Goal: Task Accomplishment & Management: Use online tool/utility

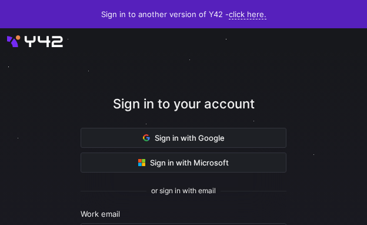
click at [0, 224] on nordpass-portal at bounding box center [0, 225] width 0 height 0
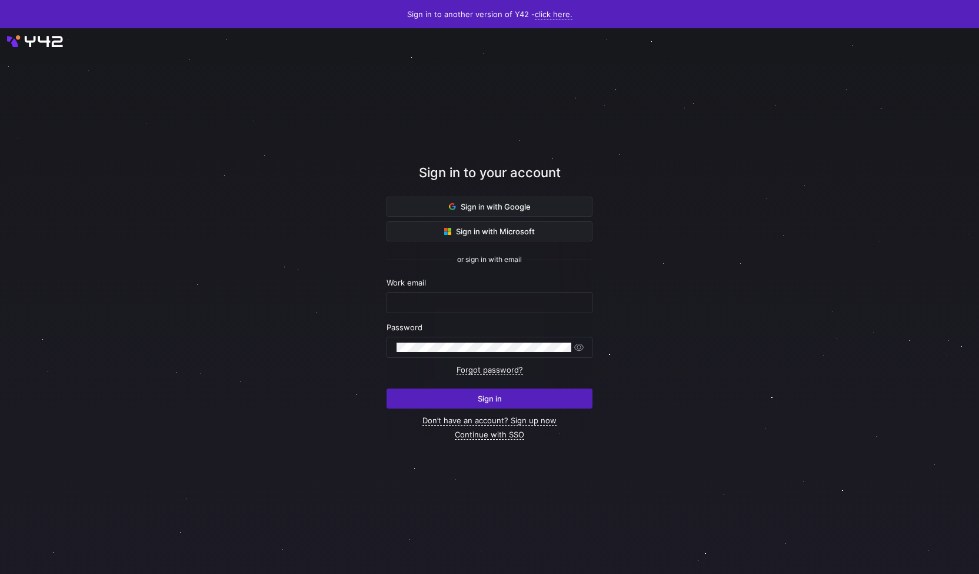
click at [0, 224] on nordpass-portal at bounding box center [0, 574] width 0 height 0
type input "[PERSON_NAME][EMAIL_ADDRESS][PERSON_NAME][DOMAIN_NAME]"
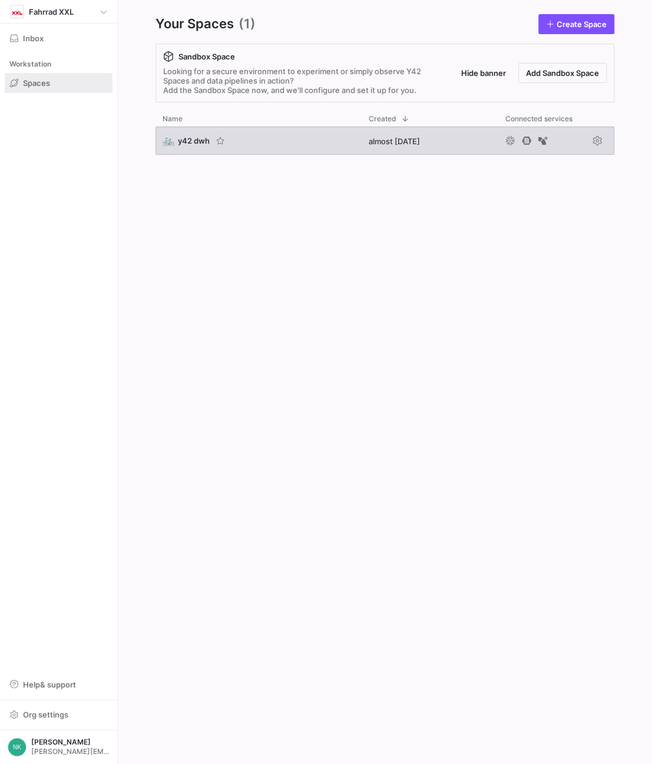
click at [187, 140] on span "y42 dwh" at bounding box center [194, 140] width 32 height 9
click at [184, 142] on span "y42 dwh" at bounding box center [194, 140] width 32 height 9
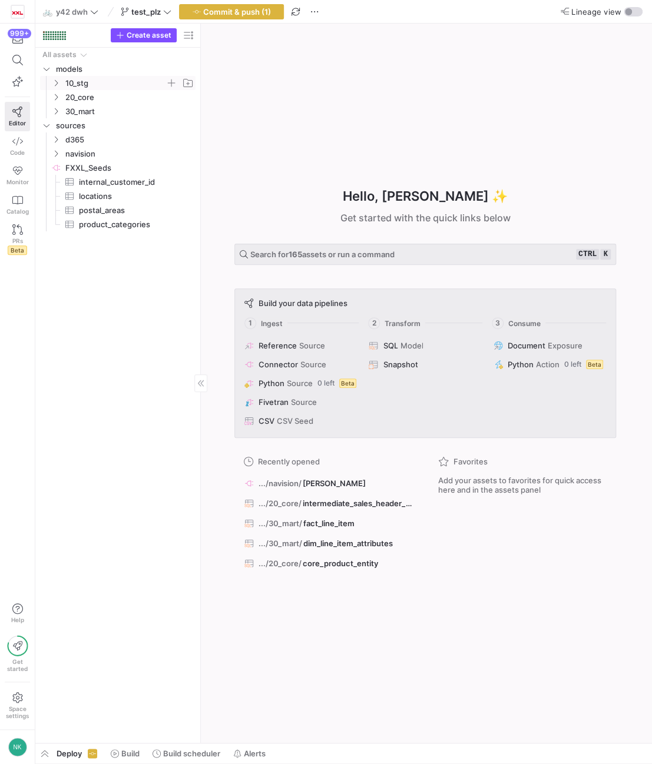
click at [56, 80] on icon "Press SPACE to select this row." at bounding box center [56, 82] width 8 height 7
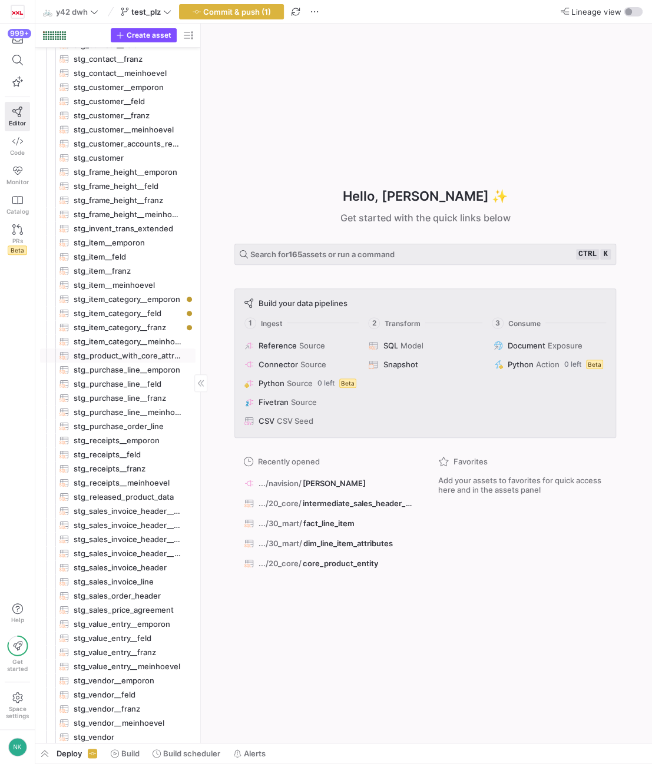
scroll to position [95, 0]
click at [142, 679] on span "stg_vendor__emporon​​​​​​​​​​" at bounding box center [128, 680] width 108 height 14
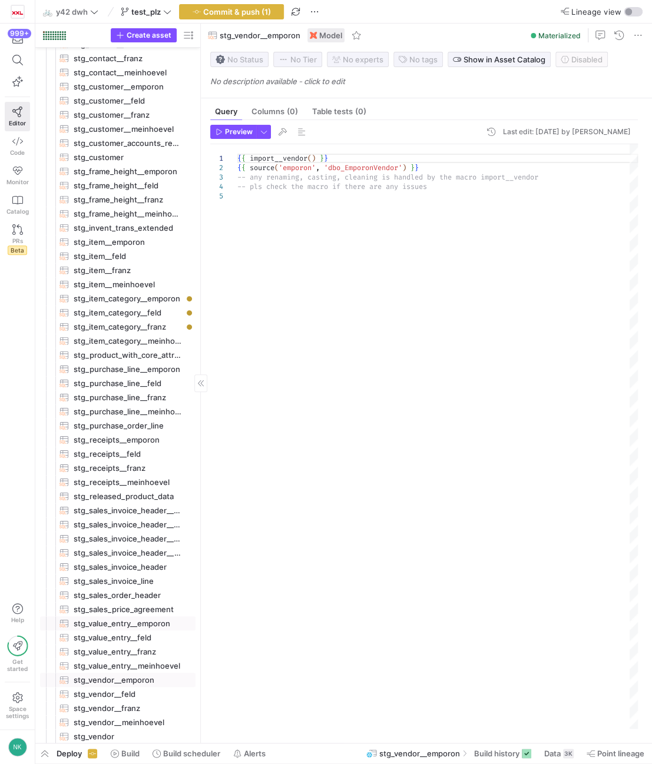
click at [133, 619] on span "stg_value_entry__emporon​​​​​​​​​​" at bounding box center [128, 624] width 108 height 14
type textarea "{{ import__value_entry(source('emporon', 'value_entry')) }} -- any renaming, ca…"
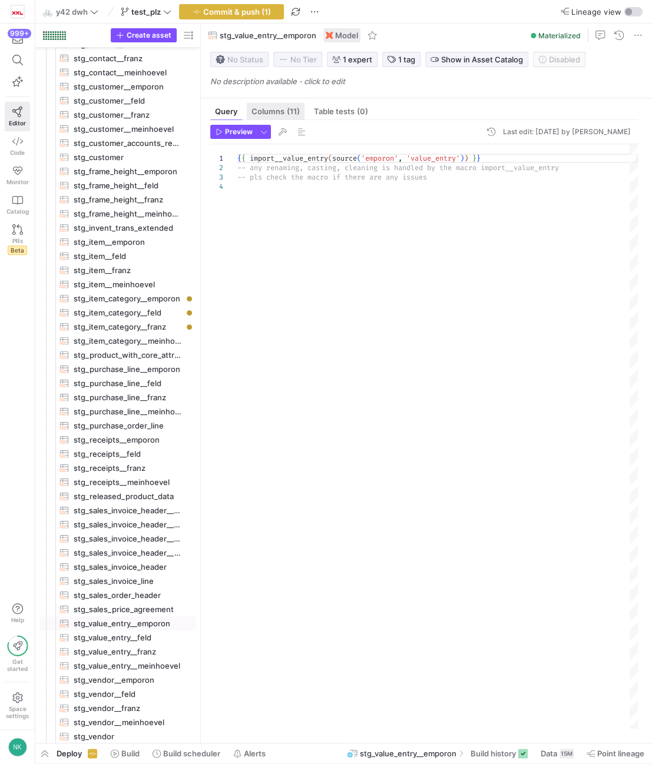
click at [273, 114] on span "Columns (11)" at bounding box center [275, 112] width 48 height 8
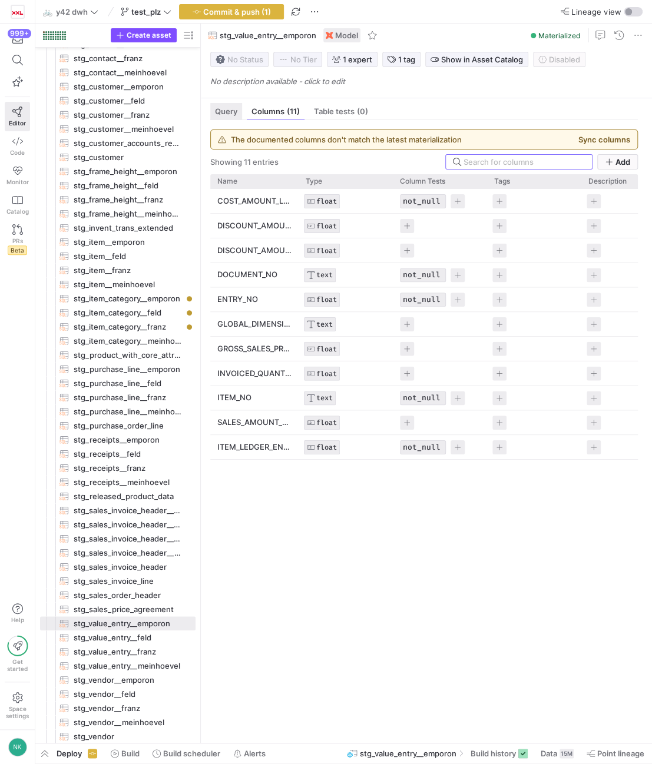
click at [239, 110] on div "Query" at bounding box center [226, 111] width 32 height 17
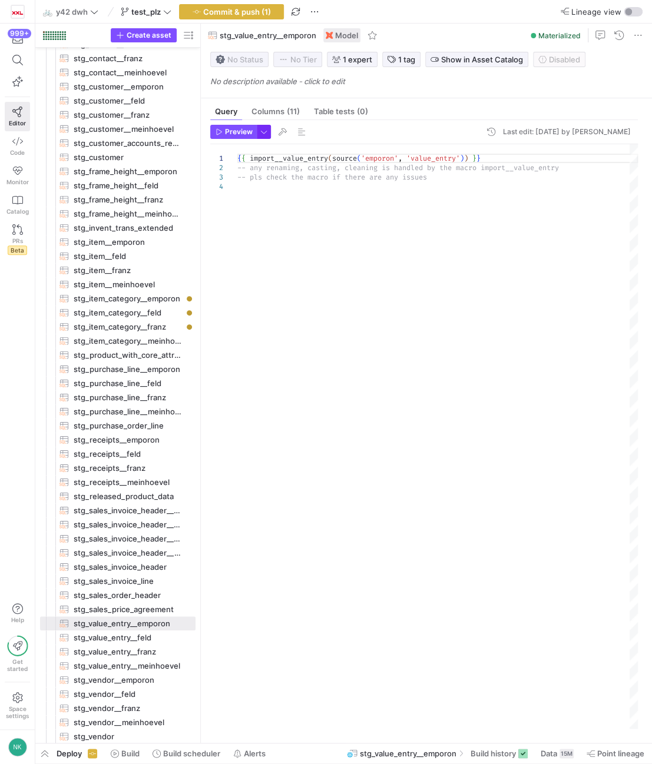
click at [261, 128] on span "button" at bounding box center [263, 131] width 13 height 13
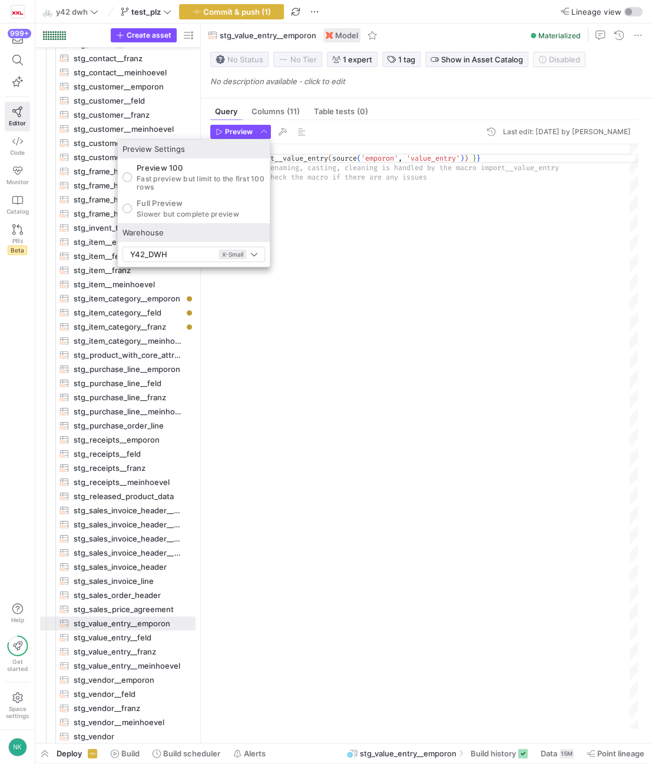
click at [287, 126] on div at bounding box center [326, 382] width 652 height 764
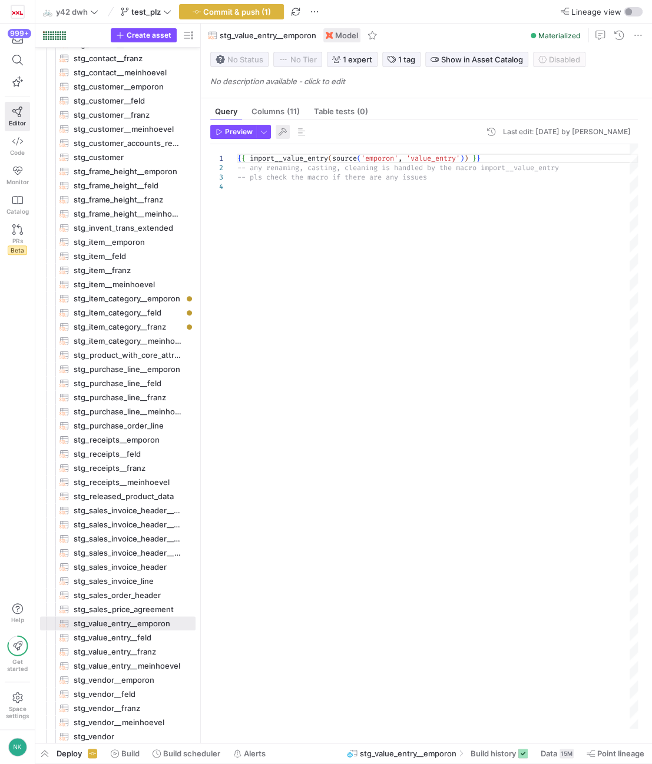
click at [282, 132] on span "button" at bounding box center [282, 132] width 14 height 14
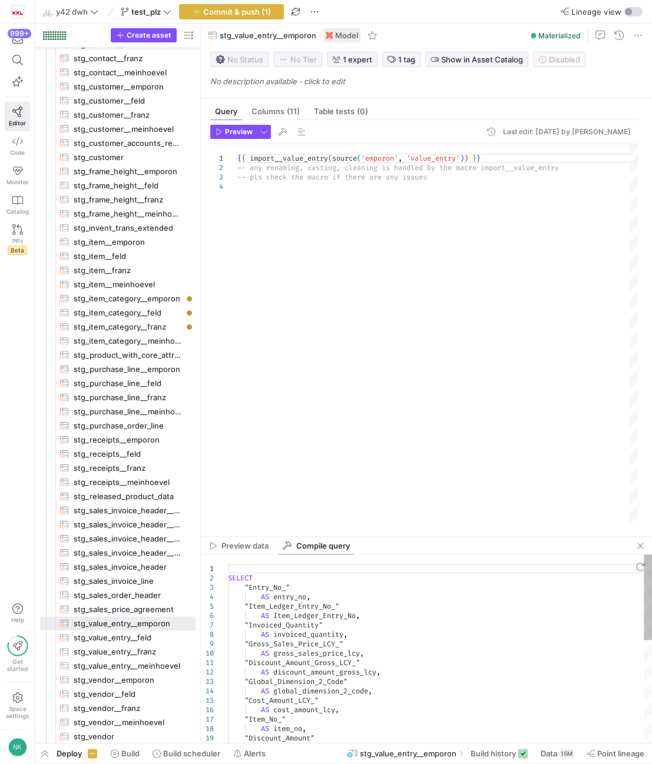
click at [301, 612] on div "SELECT "Entry_No_" AS entry_no , "Item_Ledger_Entry_No_" AS Item_Ledger_Entry_N…" at bounding box center [440, 761] width 424 height 414
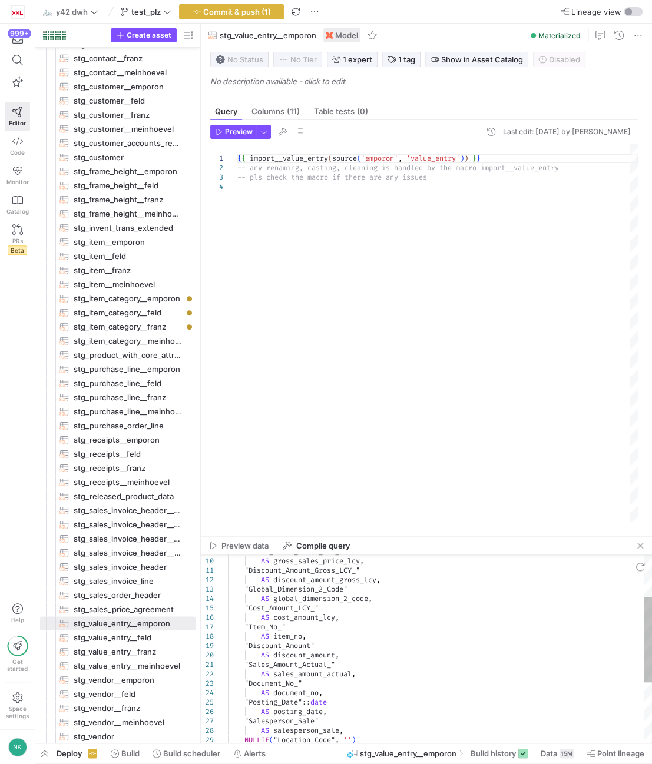
click at [304, 712] on div ""Gross_Sales_Price_LCY_" AS gross_sales_price_lcy , "Discount_Amount_Gross_LCY_…" at bounding box center [440, 669] width 424 height 414
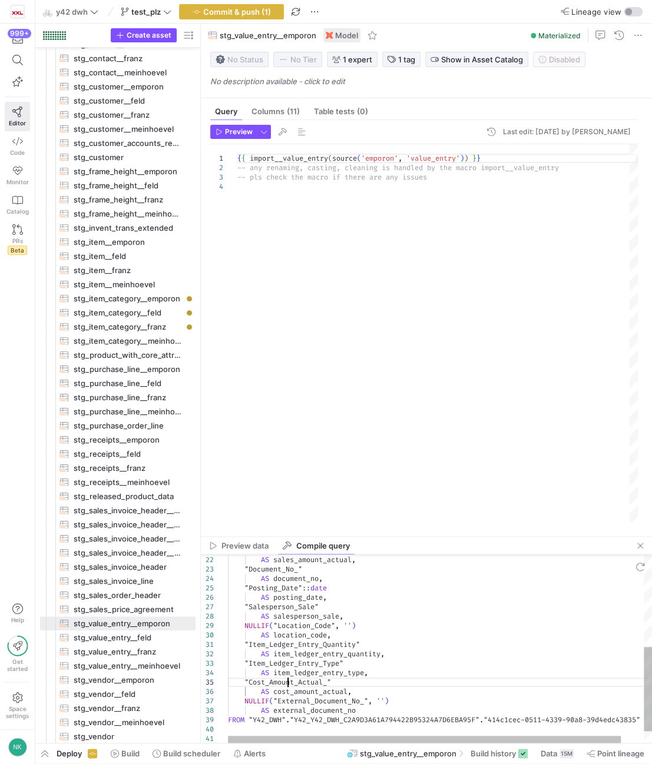
click at [287, 683] on div ""Sales_Amount_Actual_" AS sales_amount_actual , "Document_No_" AS document_no ,…" at bounding box center [452, 558] width 449 height 421
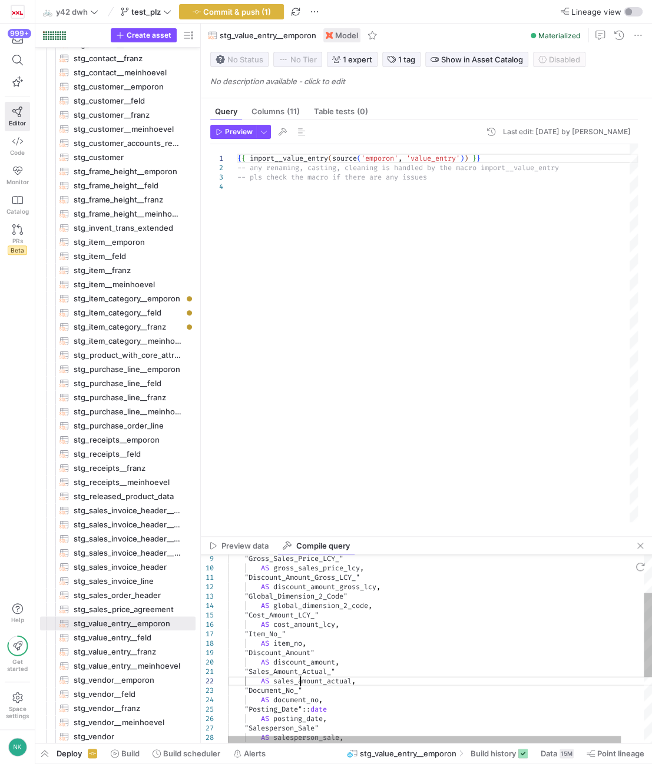
click at [301, 683] on div ""Sales_Amount_Actual_" AS sales_amount_actual , "Document_No_" AS document_no ,…" at bounding box center [452, 679] width 449 height 421
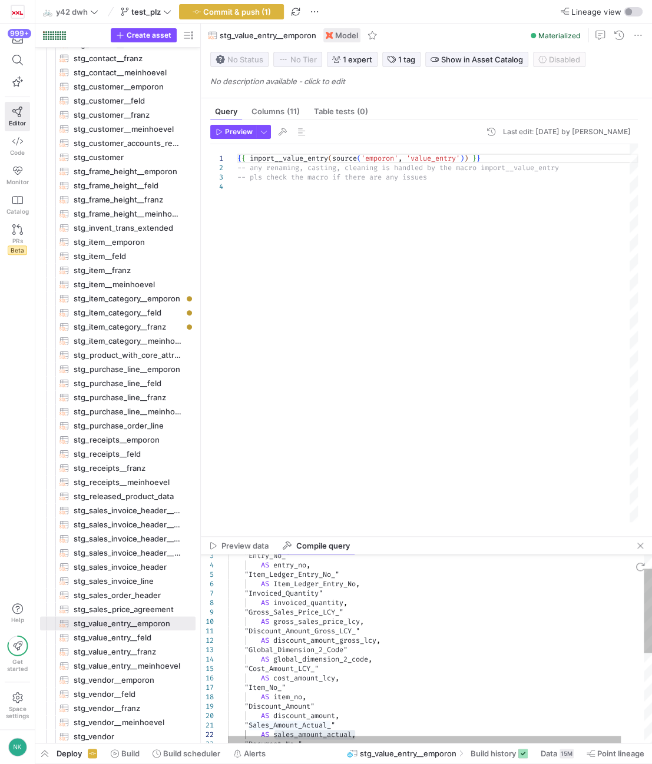
click at [297, 603] on div ""Sales_Amount_Actual_" AS sales_amount_actual , "Document_No_" AS discount_amou…" at bounding box center [452, 733] width 449 height 421
type textarea "SELECT "Entry_No_" AS entry_no, "Item_Ledger_Entry_No_" AS Item_Ledger_Entry_No…"
click at [297, 603] on div ""Sales_Amount_Actual_" AS sales_amount_actual , "Document_No_" AS discount_amou…" at bounding box center [452, 733] width 449 height 421
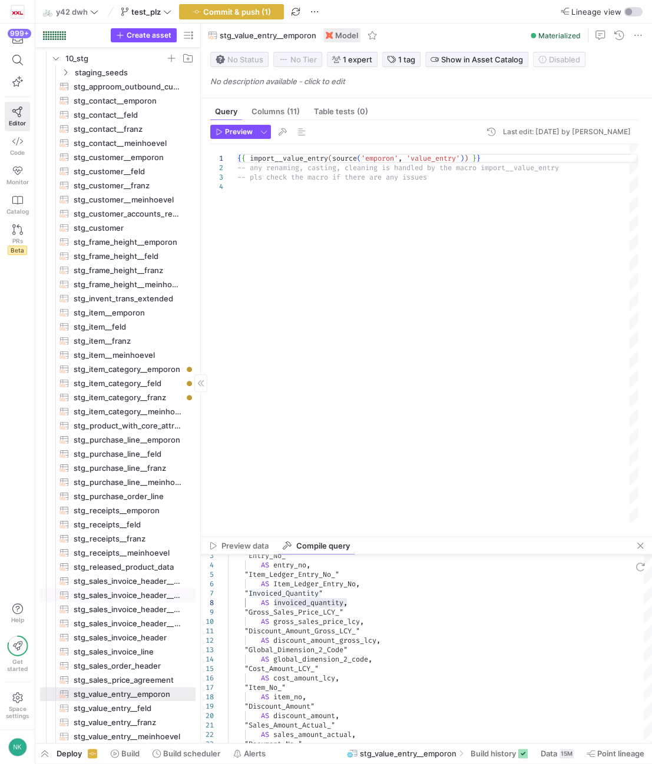
scroll to position [26, 0]
click at [138, 507] on span "stg_receipts__emporon​​​​​​​​​​" at bounding box center [128, 510] width 108 height 14
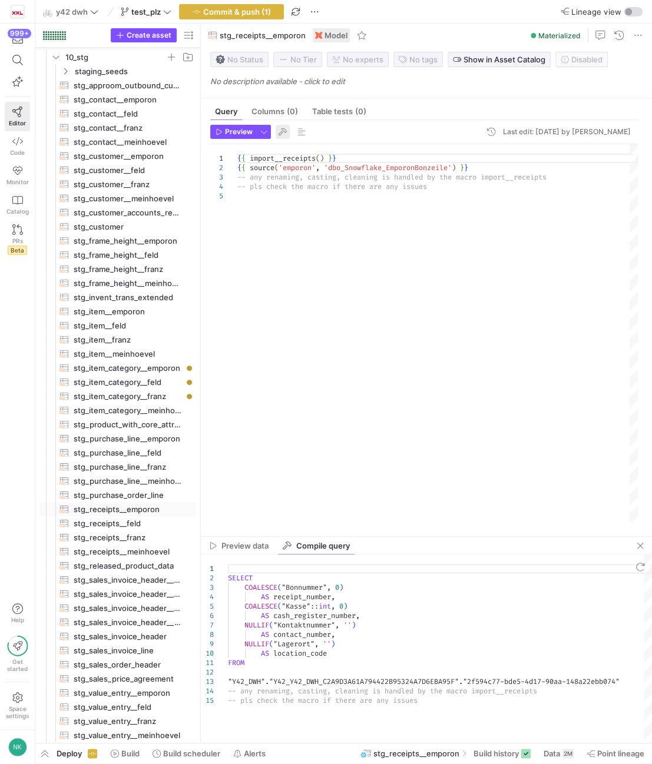
click at [286, 134] on span "button" at bounding box center [282, 132] width 14 height 14
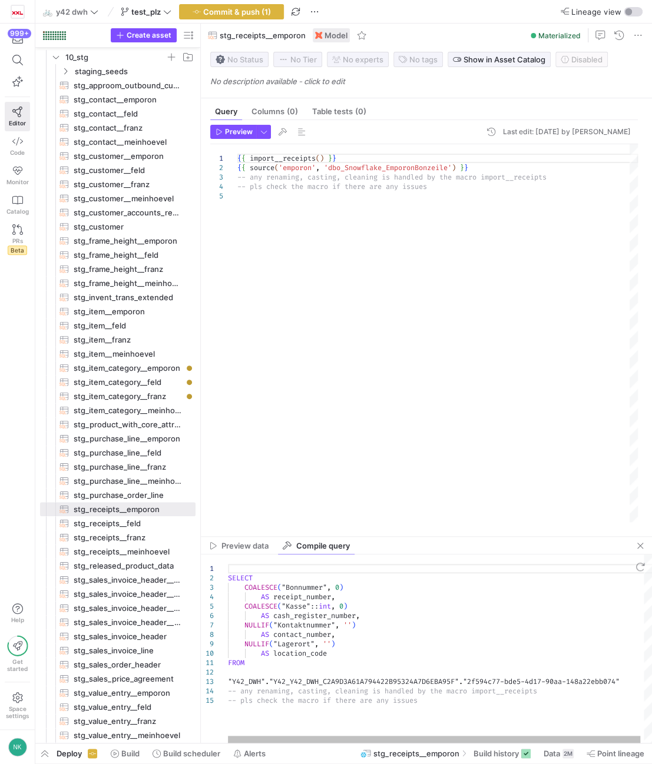
click at [295, 656] on div "SELECT COALESCE ( "Bonnummer" , 0 ) AS receipt_number , COALESCE ( "Kasse" :: i…" at bounding box center [441, 648] width 427 height 188
click at [299, 613] on div "SELECT COALESCE ( "Bonnummer" , 0 ) AS receipt_number , COALESCE ( "Kasse" :: i…" at bounding box center [441, 648] width 427 height 188
click at [304, 597] on div "SELECT COALESCE ( "Bonnummer" , 0 ) AS receipt_number , COALESCE ( "Kasse" :: i…" at bounding box center [441, 648] width 427 height 188
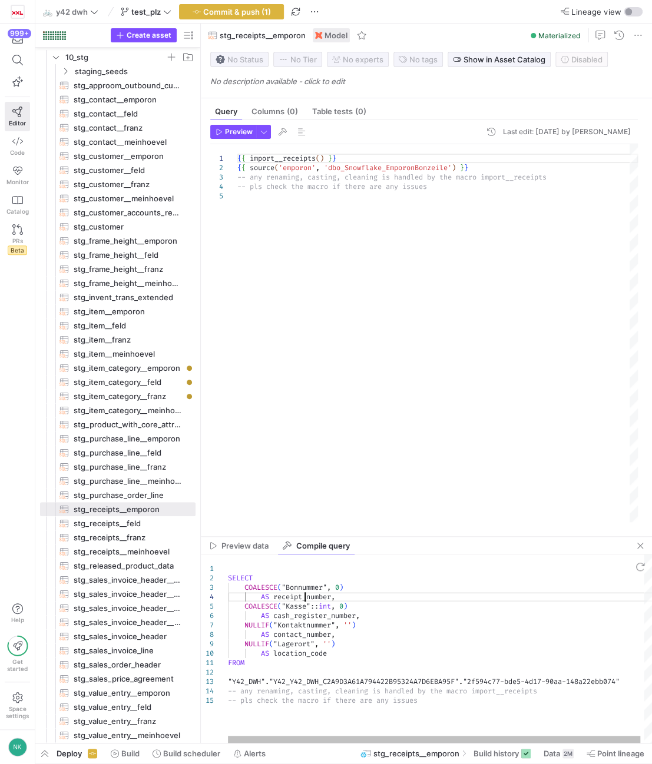
click at [304, 597] on div "SELECT COALESCE ( "Bonnummer" , 0 ) AS receipt_number , COALESCE ( "Kasse" :: i…" at bounding box center [441, 648] width 427 height 188
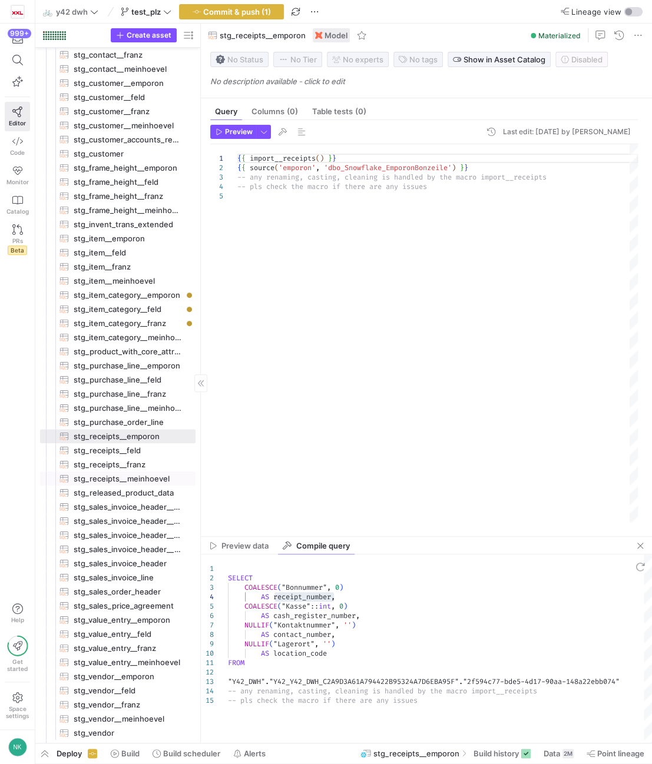
scroll to position [107, 0]
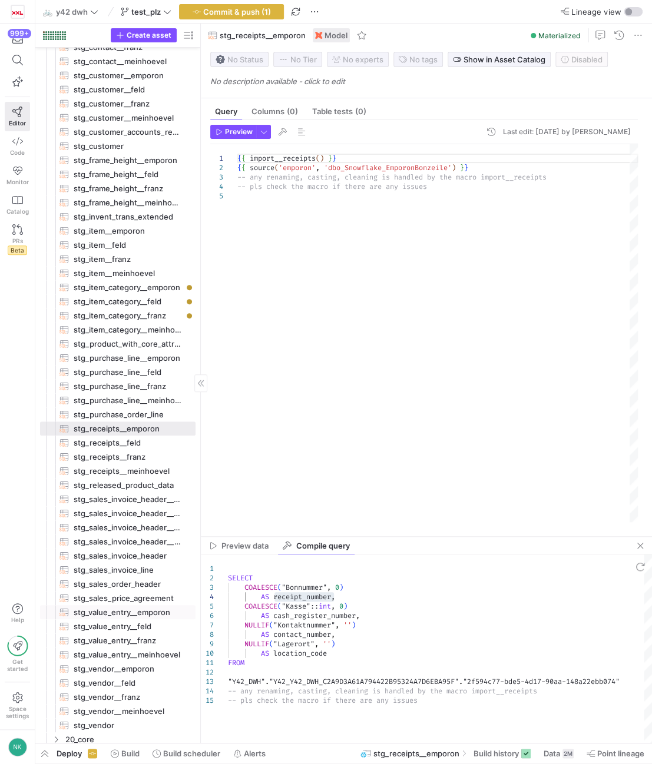
click at [129, 611] on span "stg_value_entry__emporon​​​​​​​​​​" at bounding box center [128, 613] width 108 height 14
type textarea "{{ import__value_entry(source('emporon', 'value_entry')) }} -- any renaming, ca…"
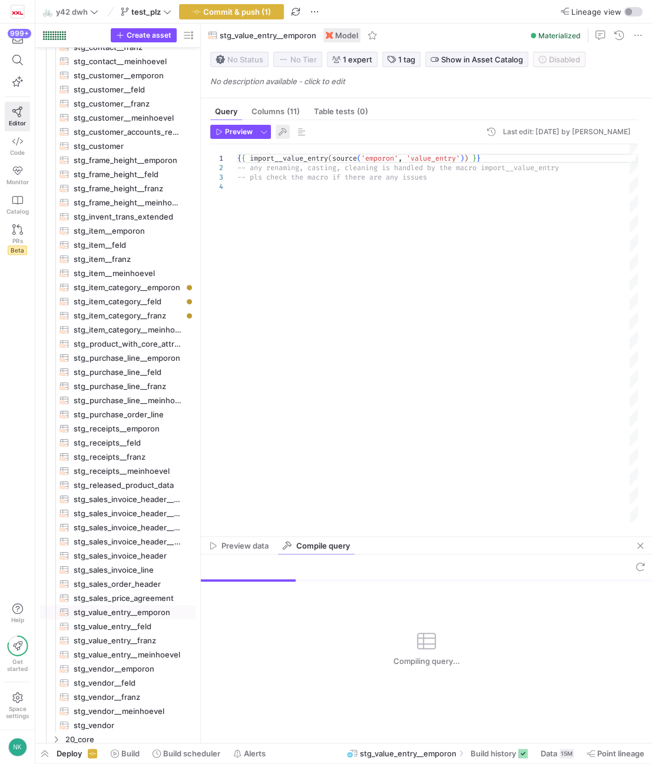
click at [287, 134] on span "button" at bounding box center [282, 132] width 14 height 14
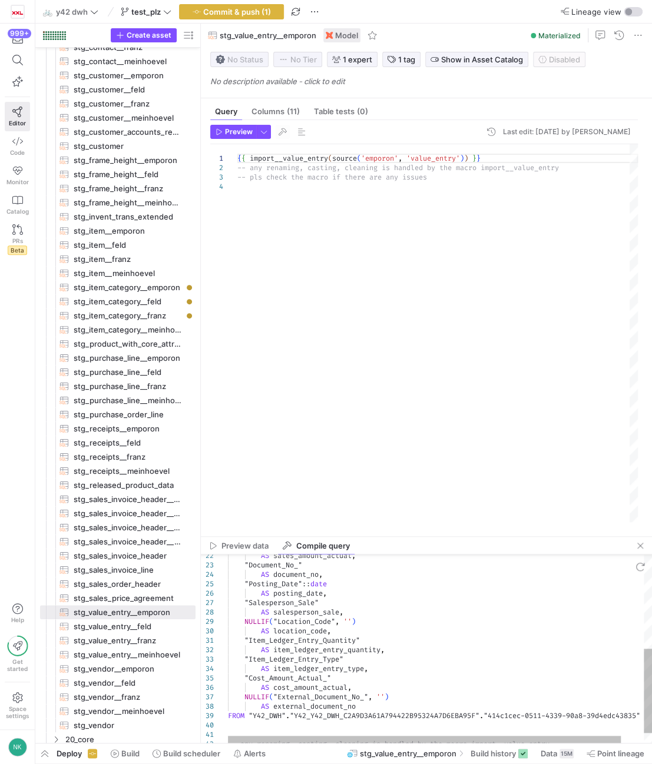
type textarea ""Item_Ledger_Entry_Quantity" AS item_ledger_entry_quantity, "Item_Ledger_Entry_…"
click at [317, 708] on div "AS sales_amount_actual , "Document_No_" AS document_no , "Posting_Date" :: date…" at bounding box center [452, 554] width 449 height 421
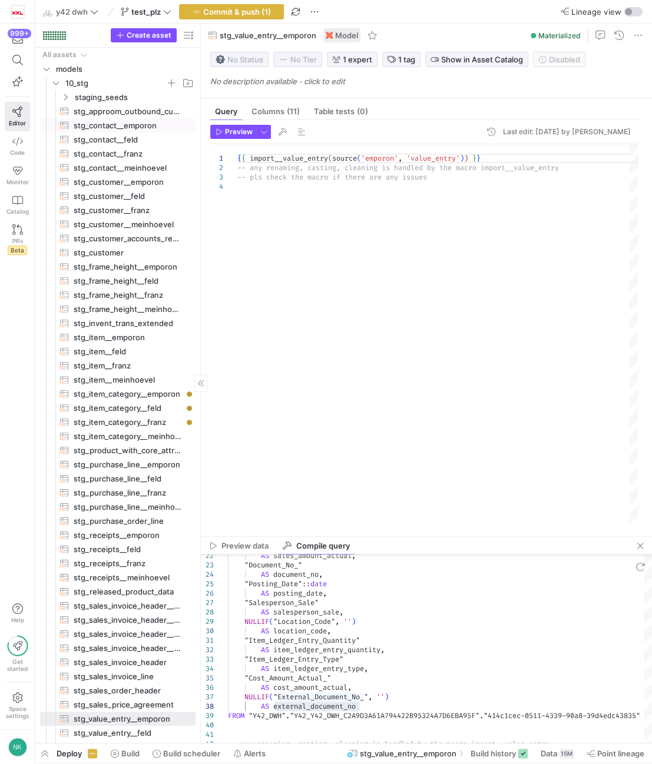
click at [97, 127] on span "stg_contact__emporon​​​​​​​​​​" at bounding box center [128, 126] width 108 height 14
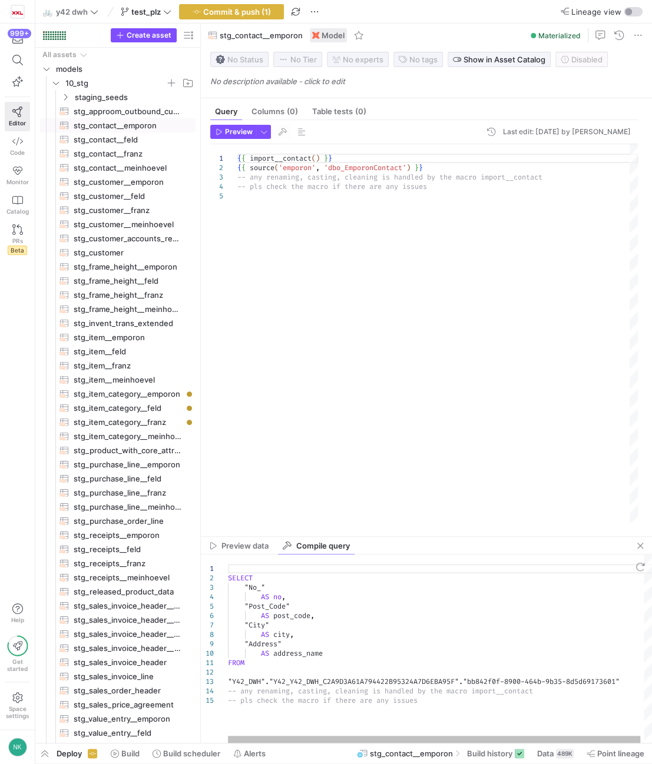
click at [295, 613] on div "SELECT "No_" AS no , "Post_Code" AS post_code , "City" AS city , "Address" AS a…" at bounding box center [441, 648] width 427 height 188
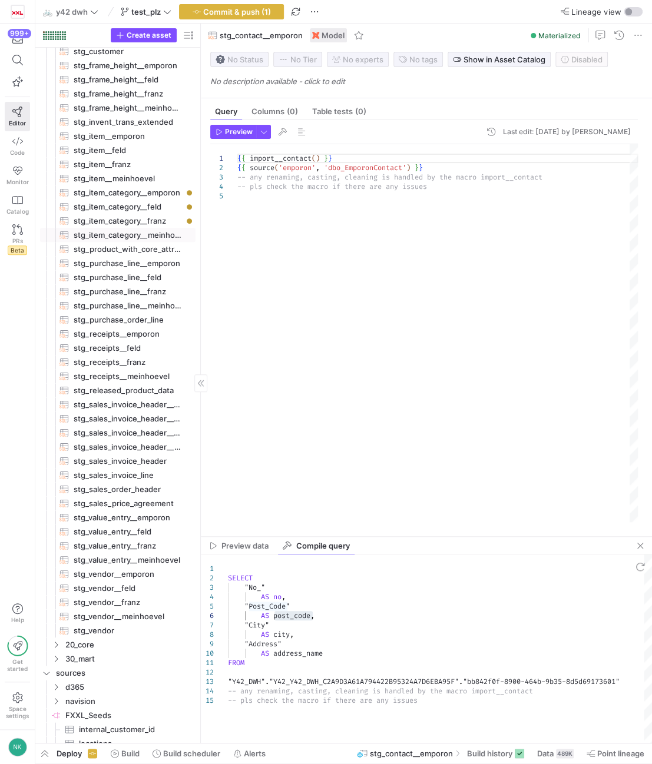
scroll to position [237, 0]
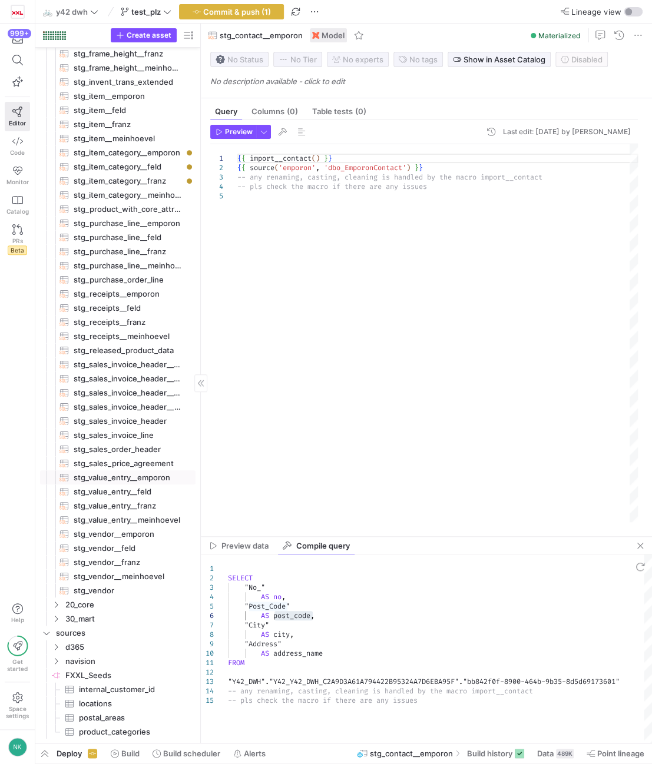
click at [129, 480] on span "stg_value_entry__emporon​​​​​​​​​​" at bounding box center [128, 478] width 108 height 14
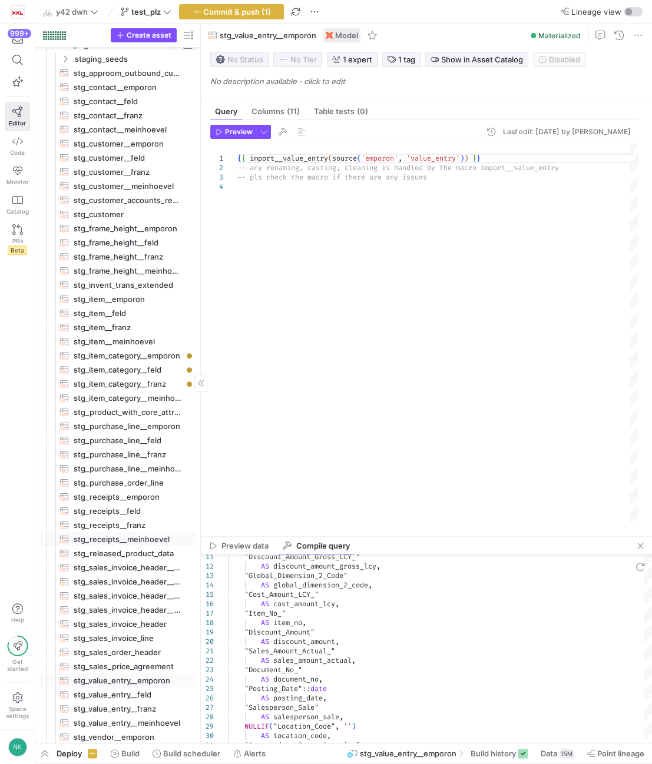
scroll to position [41, 0]
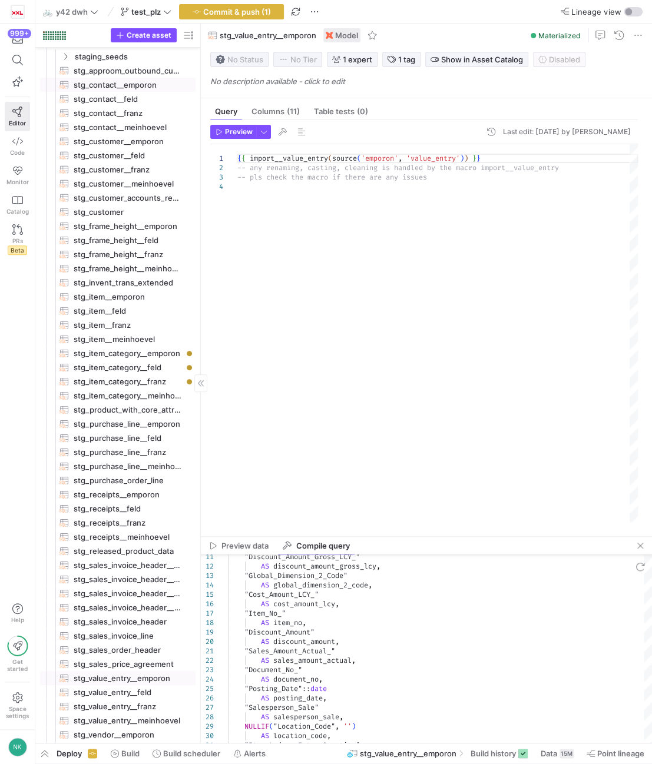
click at [123, 87] on span "stg_contact__emporon​​​​​​​​​​" at bounding box center [128, 85] width 108 height 14
type textarea "{{ import__contact() }} {{ source('emporon', 'dbo_EmporonContact') }} -- any re…"
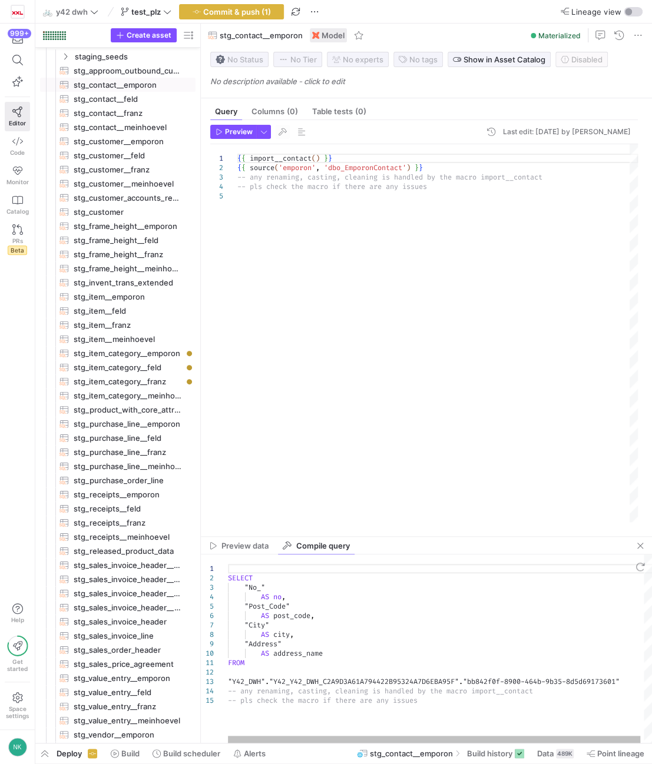
click at [279, 597] on div "SELECT "No_" AS no , "Post_Code" AS post_code , "City" AS city , "Address" AS a…" at bounding box center [441, 648] width 427 height 188
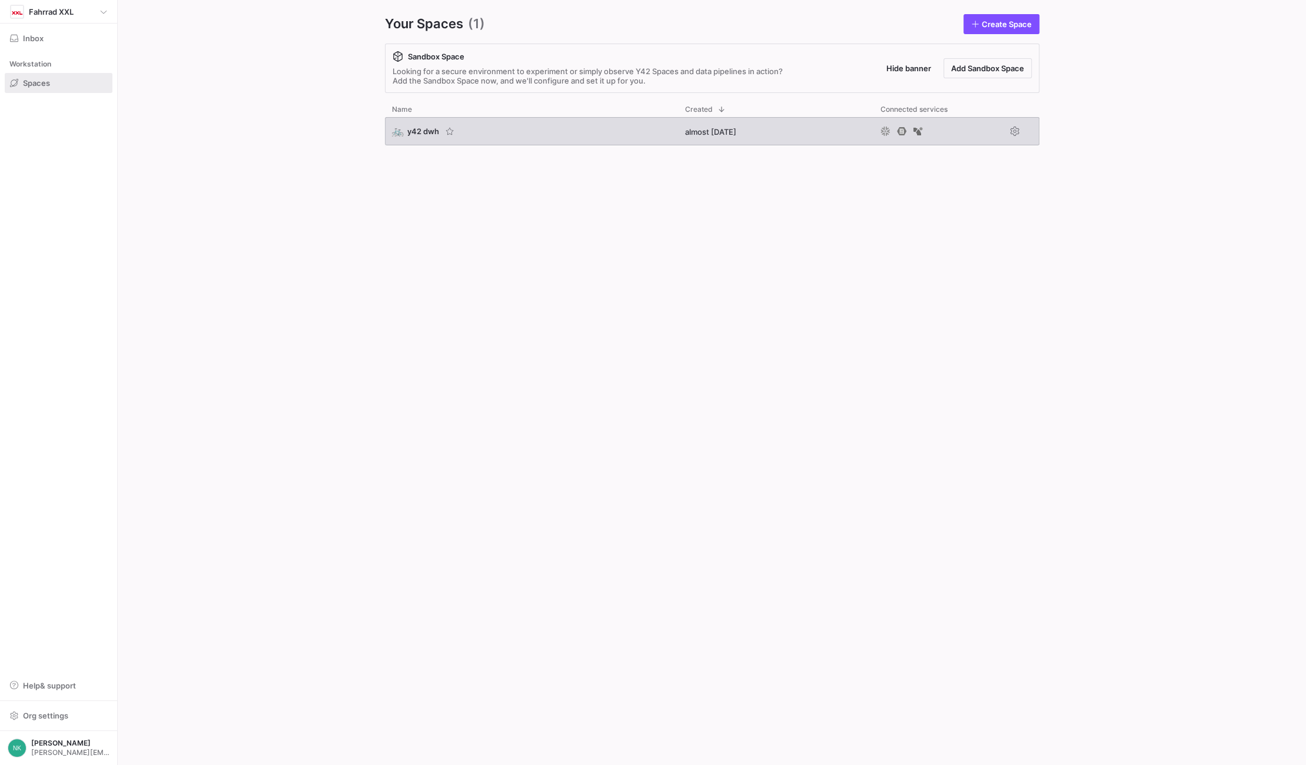
click at [409, 132] on span "y42 dwh" at bounding box center [423, 131] width 32 height 9
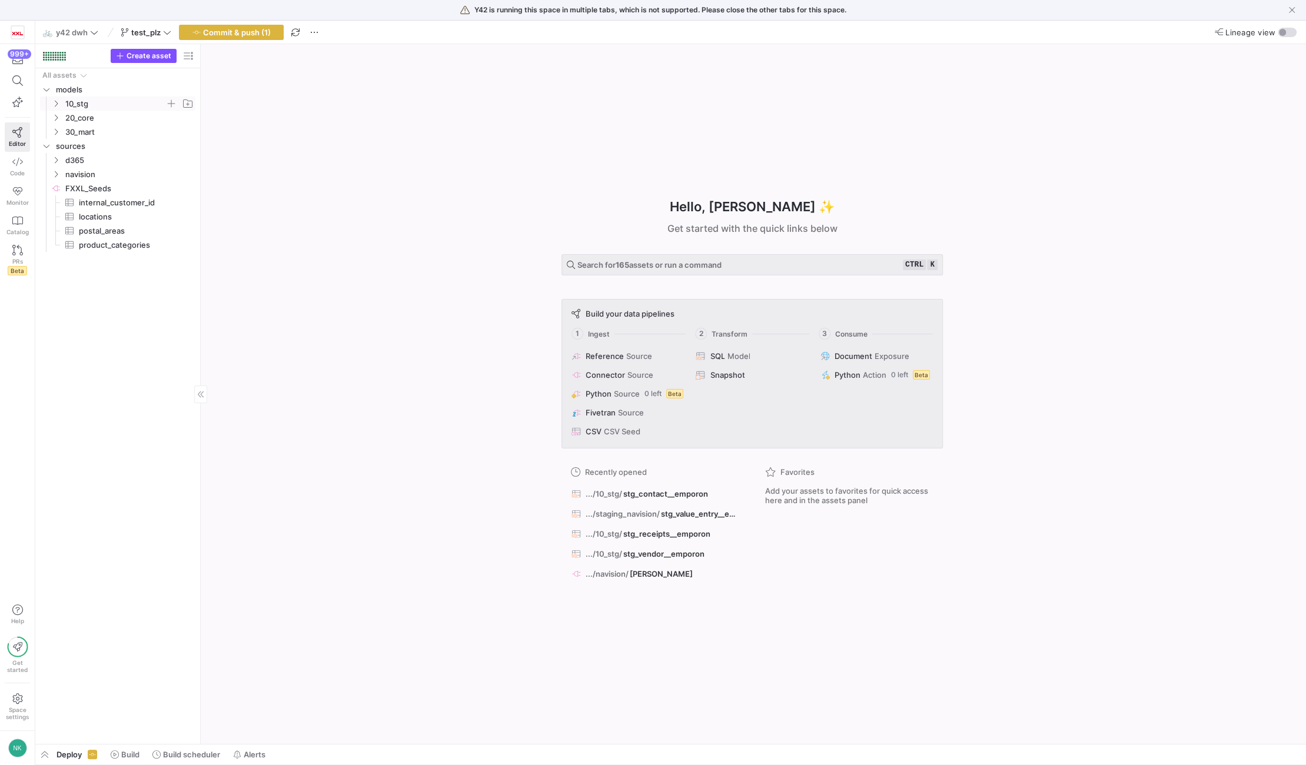
click at [57, 104] on icon "Press SPACE to select this row." at bounding box center [56, 104] width 3 height 6
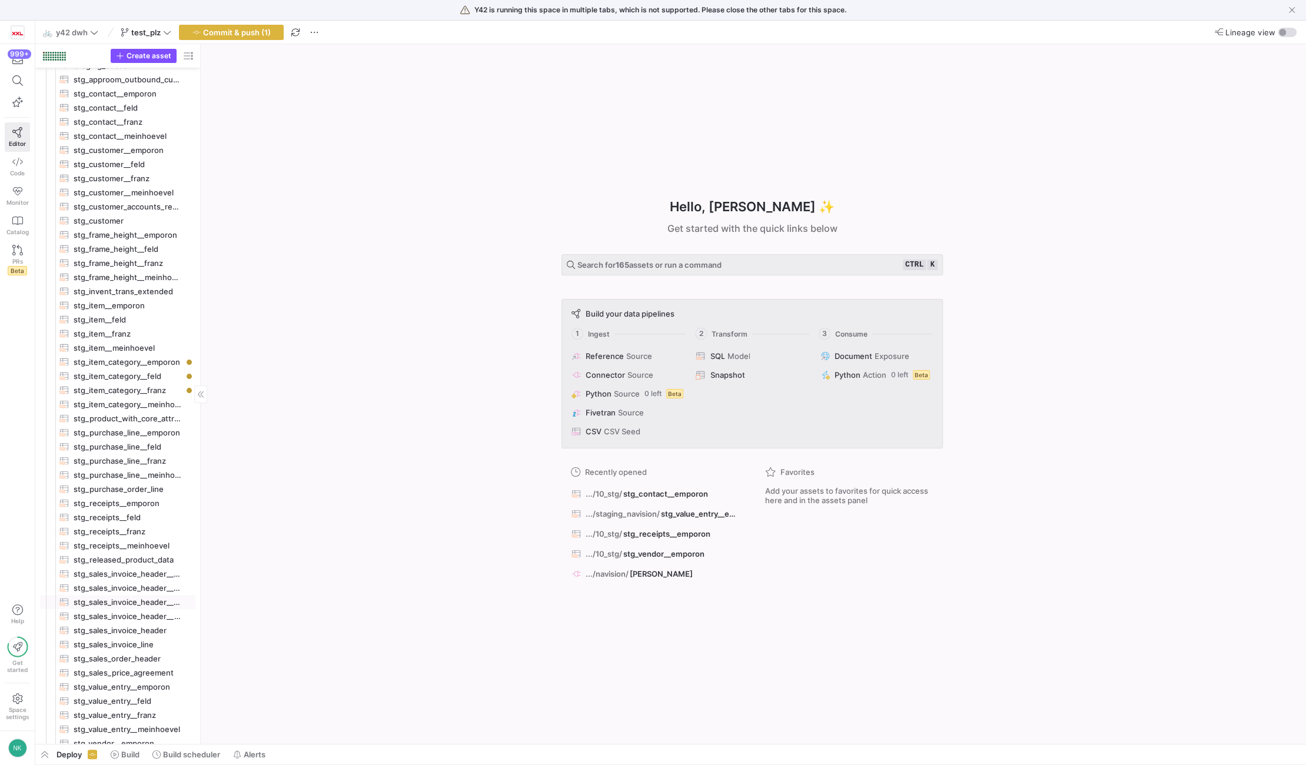
scroll to position [55, 0]
click at [132, 504] on span "stg_receipts__emporon​​​​​​​​​​" at bounding box center [128, 501] width 108 height 14
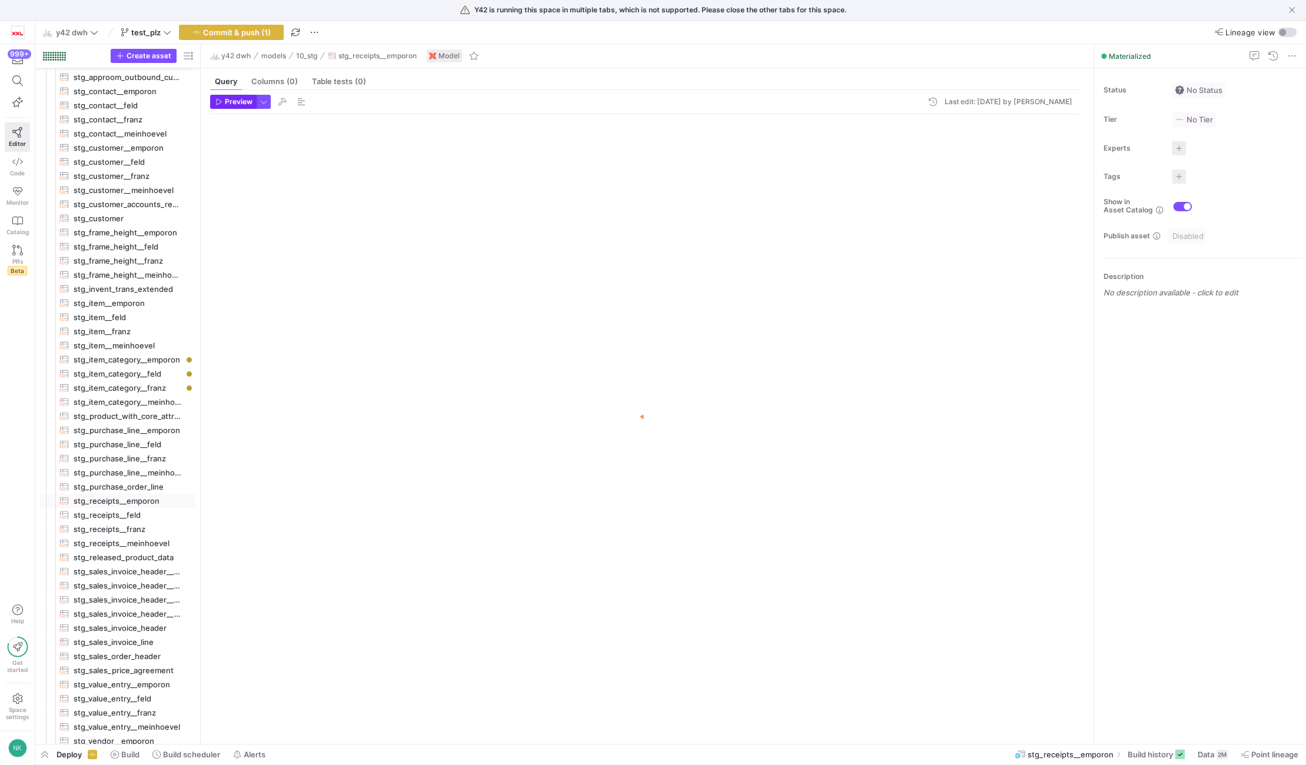
click at [235, 101] on span "Preview" at bounding box center [239, 102] width 28 height 8
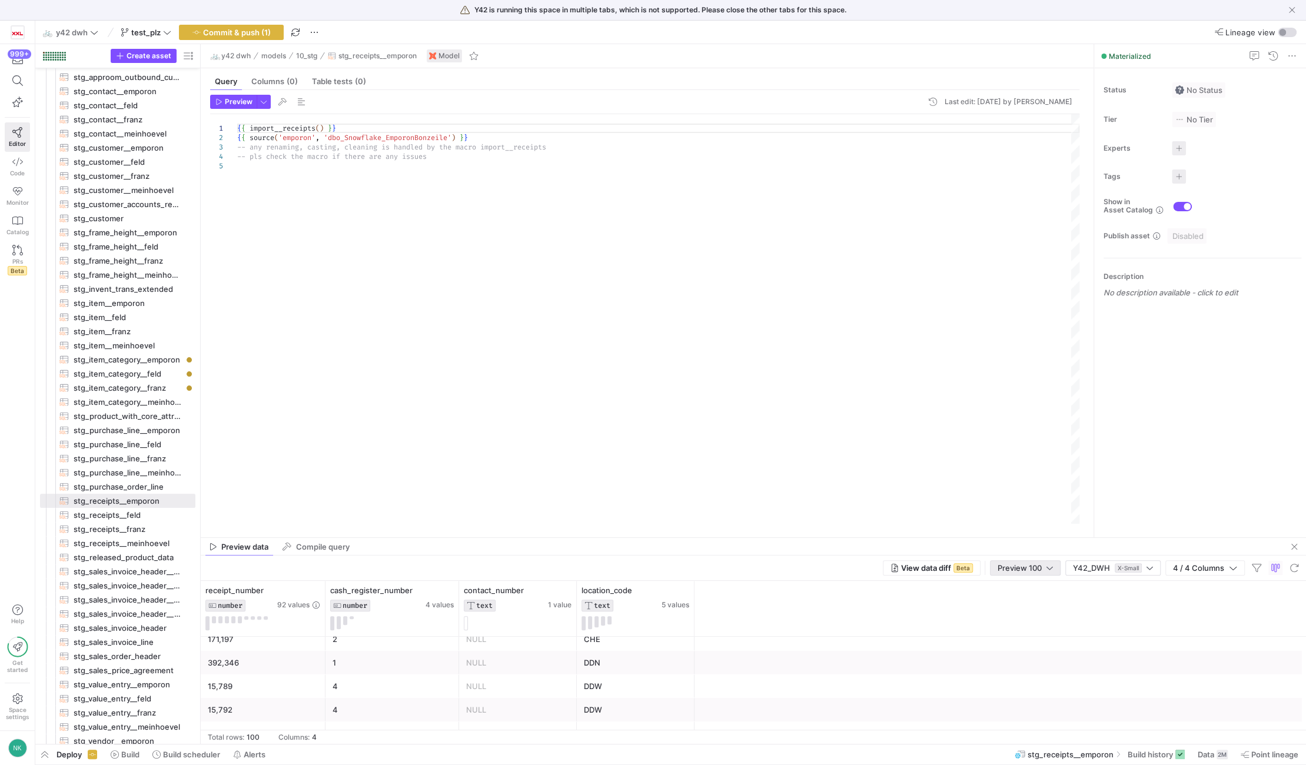
click at [1056, 565] on div "Preview 100" at bounding box center [1025, 567] width 71 height 15
click at [1031, 602] on span "Full Preview" at bounding box center [1025, 606] width 61 height 9
click at [337, 543] on span "Compile query" at bounding box center [323, 547] width 54 height 8
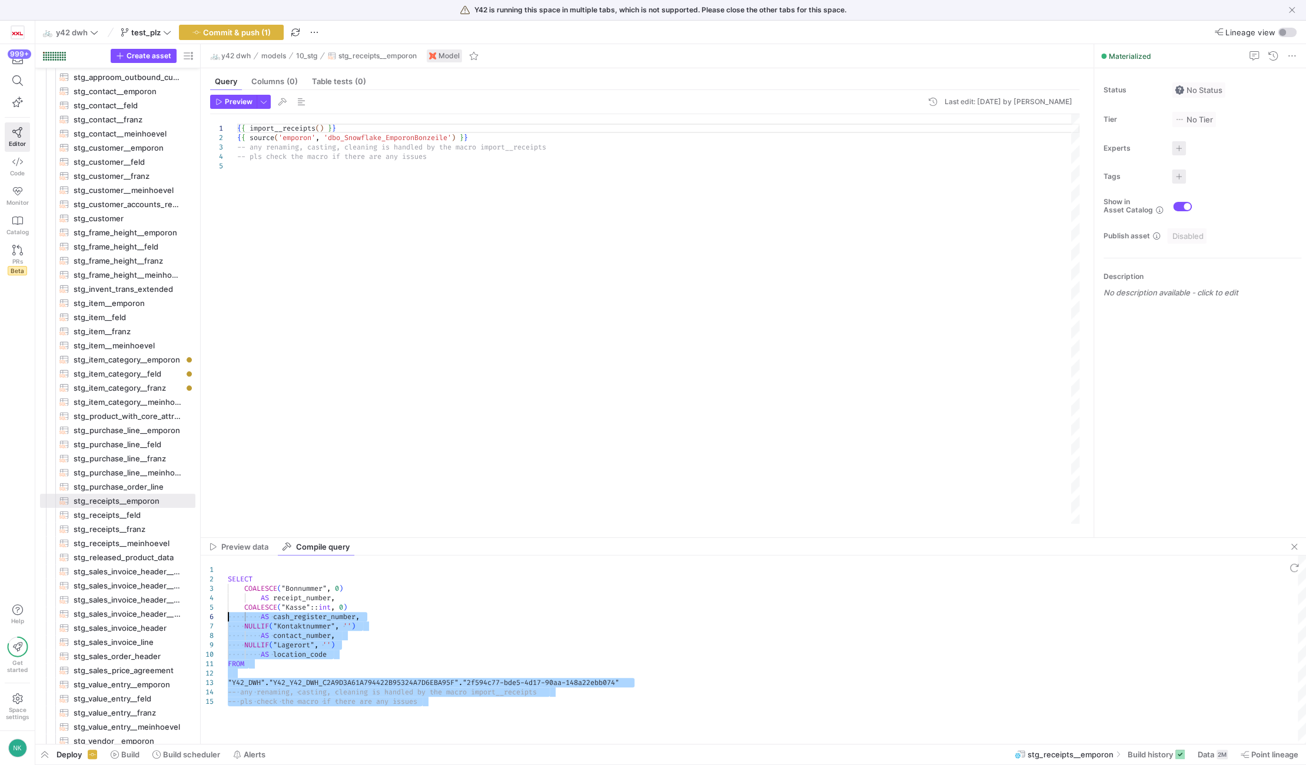
scroll to position [0, 0]
drag, startPoint x: 441, startPoint y: 703, endPoint x: 152, endPoint y: 578, distance: 315.6
click at [228, 578] on div "SELECT COALESCE ( "Bonnummer" , 0 ) AS receipt_number , COALESCE ( "Kasse" :: i…" at bounding box center [767, 650] width 1078 height 188
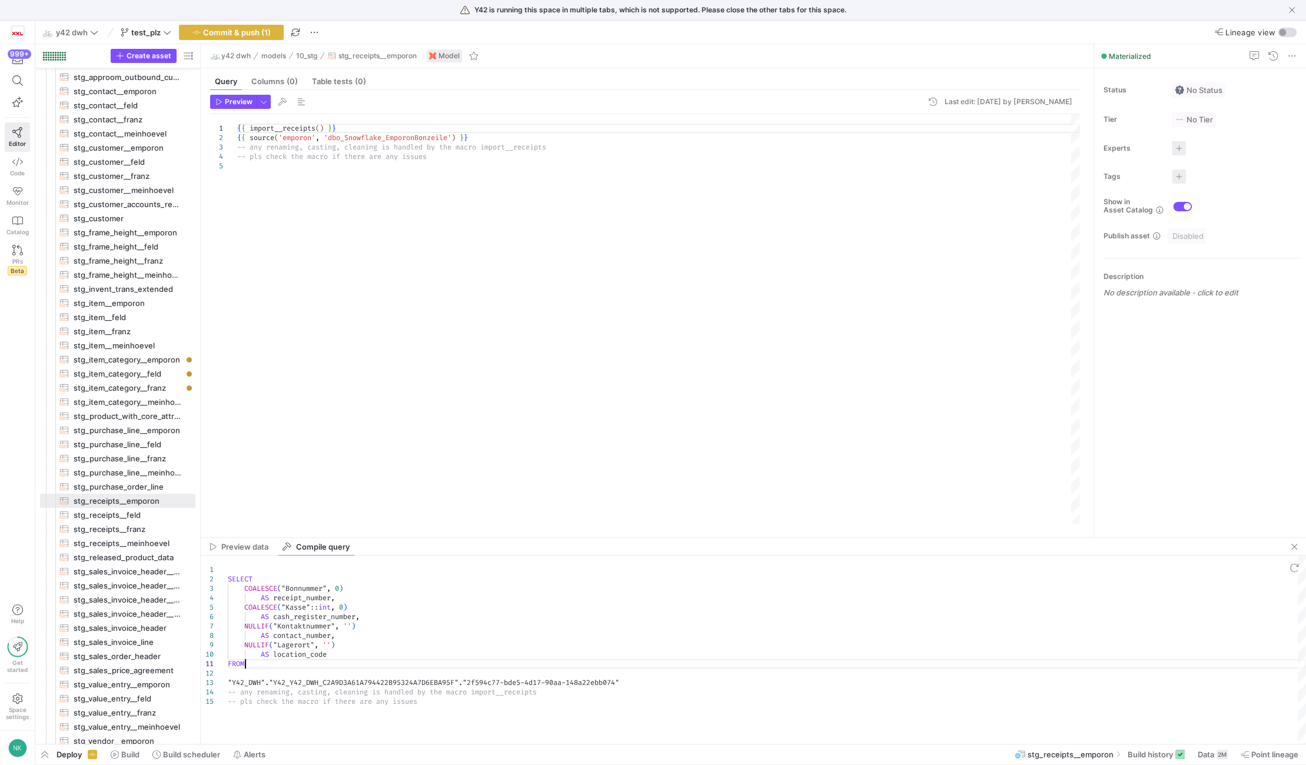
click at [302, 660] on div "SELECT COALESCE ( "Bonnummer" , 0 ) AS receipt_number , COALESCE ( "Kasse" :: i…" at bounding box center [767, 650] width 1078 height 188
click at [301, 654] on div "SELECT COALESCE ( "Bonnummer" , 0 ) AS receipt_number , COALESCE ( "Kasse" :: i…" at bounding box center [767, 650] width 1078 height 188
type textarea "FROM "Y42_DWH"."Y42_Y42_DWH_C2A9D3A61A794422B95324A7D6EBA95F"."2f594c77-bde5-4d…"
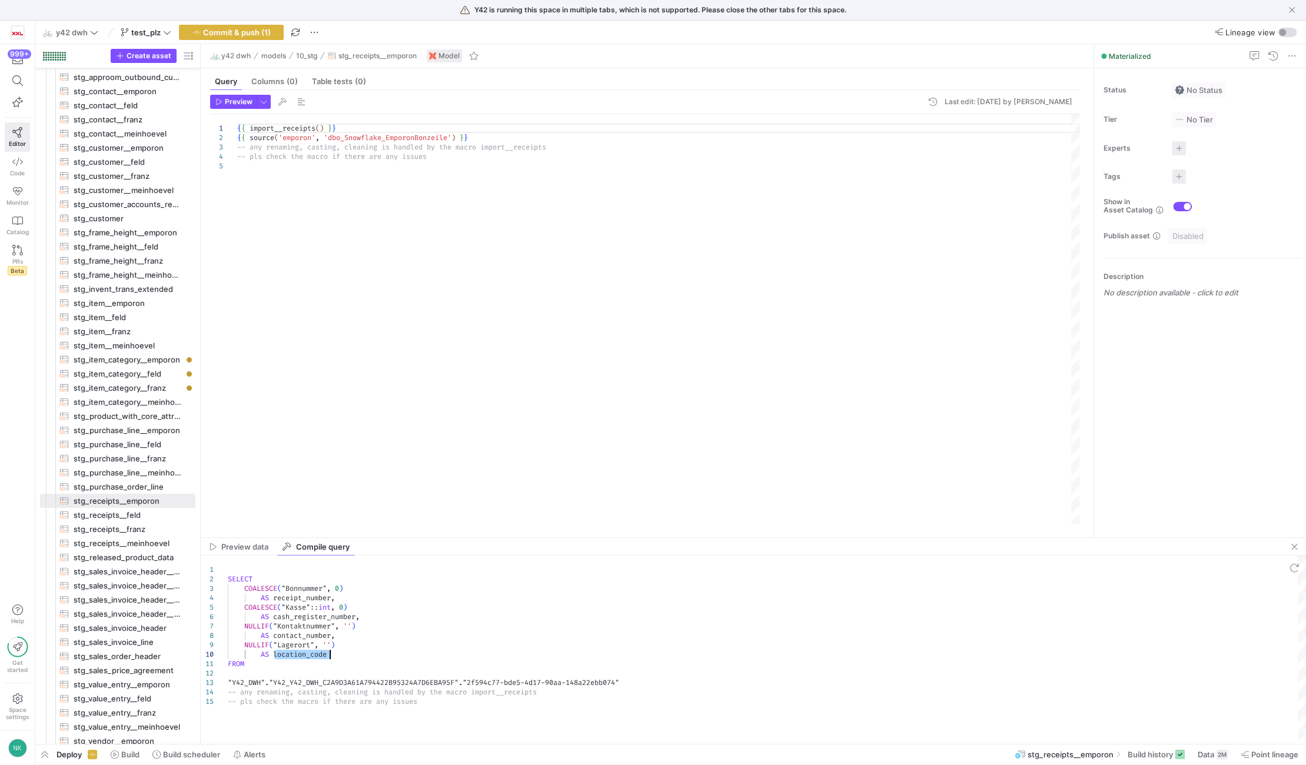
click at [636, 676] on div "SELECT COALESCE ( "Bonnummer" , 0 ) AS receipt_number , COALESCE ( "Kasse" :: i…" at bounding box center [767, 650] width 1078 height 188
drag, startPoint x: 633, startPoint y: 680, endPoint x: 214, endPoint y: 683, distance: 419.1
click at [228, 683] on div "SELECT COALESCE ( "Bonnummer" , 0 ) AS receipt_number , COALESCE ( "Kasse" :: i…" at bounding box center [767, 650] width 1078 height 188
click at [6, 173] on link "Code" at bounding box center [17, 166] width 25 height 29
click at [14, 171] on span "Code" at bounding box center [17, 173] width 15 height 7
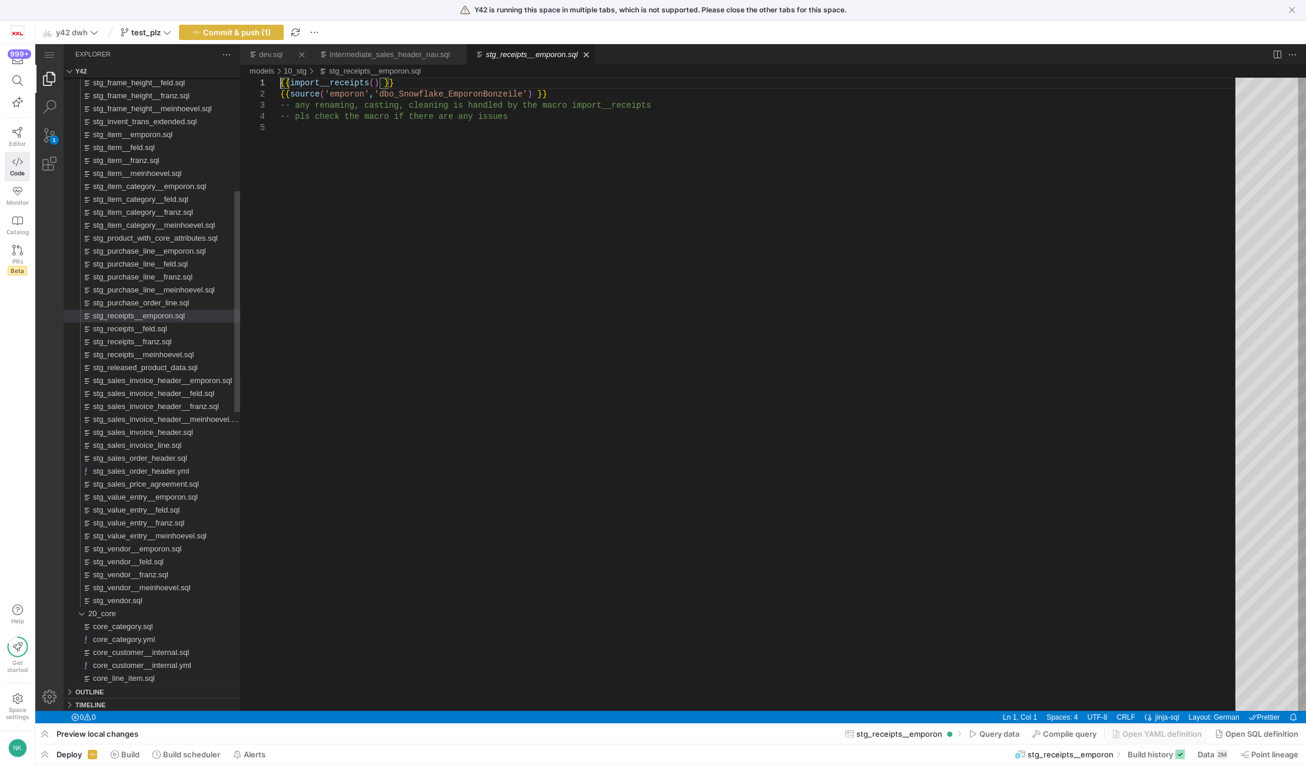
click at [275, 50] on link "dev.sql" at bounding box center [271, 54] width 24 height 9
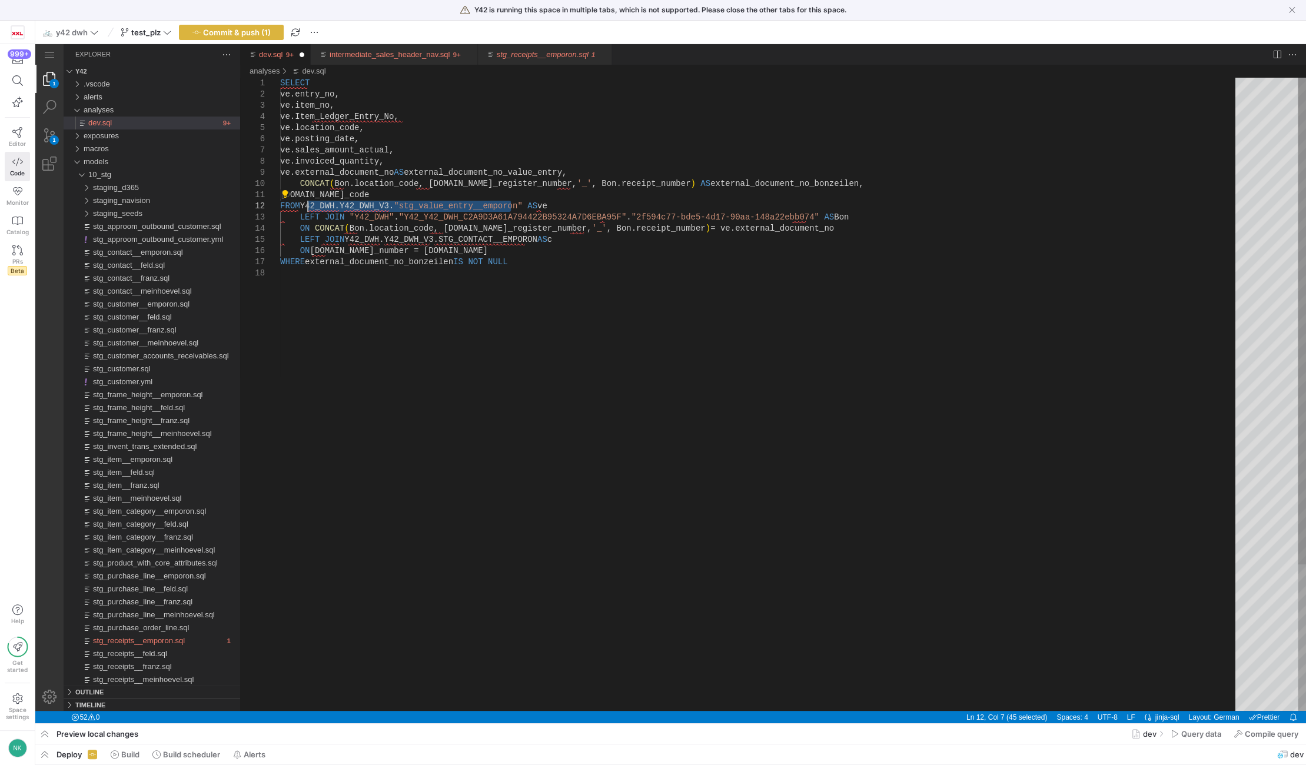
drag, startPoint x: 512, startPoint y: 205, endPoint x: 305, endPoint y: 210, distance: 207.2
click at [799, 218] on div "SELECT ve.entry_no, ve.item_no, ve.Item_Ledger_Entry_No, ve.location_code, ve.p…" at bounding box center [762, 489] width 964 height 823
drag, startPoint x: 774, startPoint y: 215, endPoint x: 344, endPoint y: 217, distance: 430.3
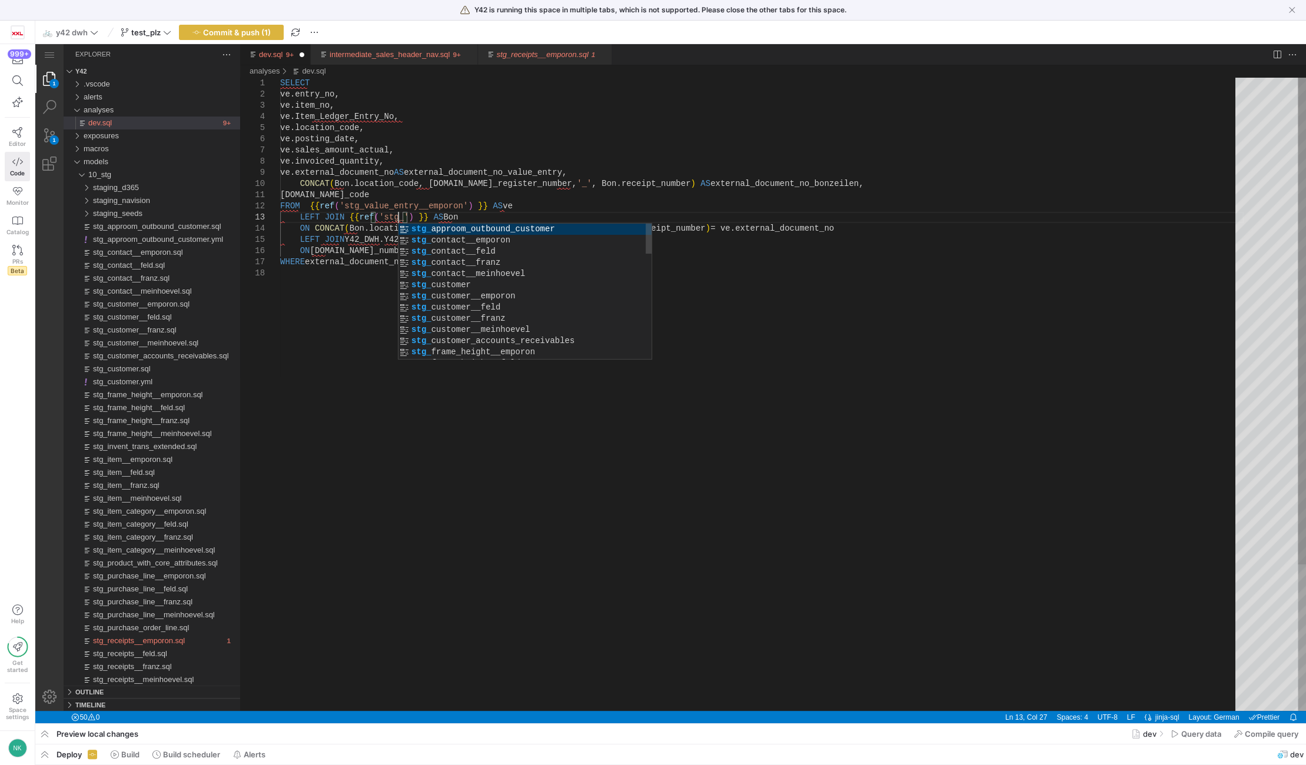
scroll to position [22, 117]
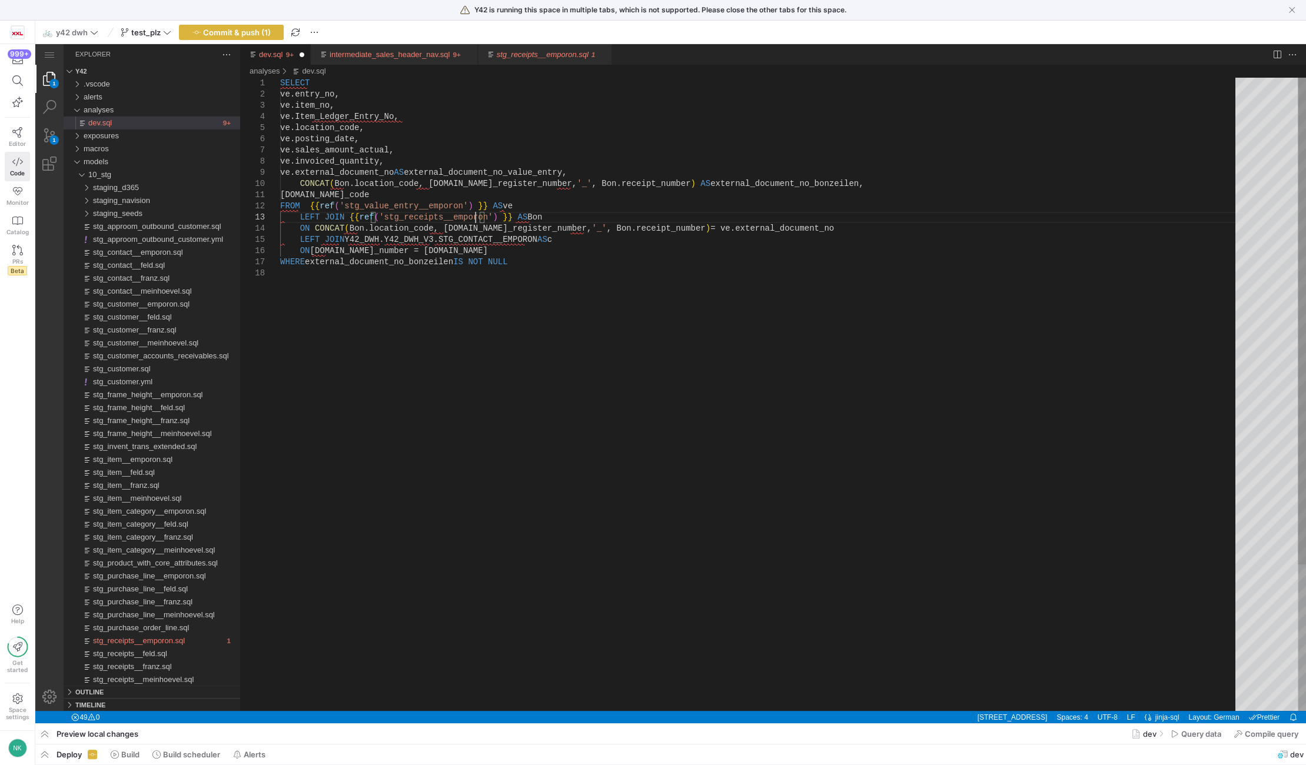
click at [476, 232] on div "SELECT ve.entry_no, ve.item_no, ve.Item_Ledger_Entry_No, ve.location_code, ve.p…" at bounding box center [762, 489] width 964 height 823
click at [549, 241] on div "SELECT ve.entry_no, ve.item_no, ve.Item_Ledger_Entry_No, ve.location_code, ve.p…" at bounding box center [762, 489] width 964 height 823
click at [428, 227] on div "SELECT ve.entry_no, ve.item_no, ve.Item_Ledger_Entry_No, ve.location_code, ve.p…" at bounding box center [762, 489] width 964 height 823
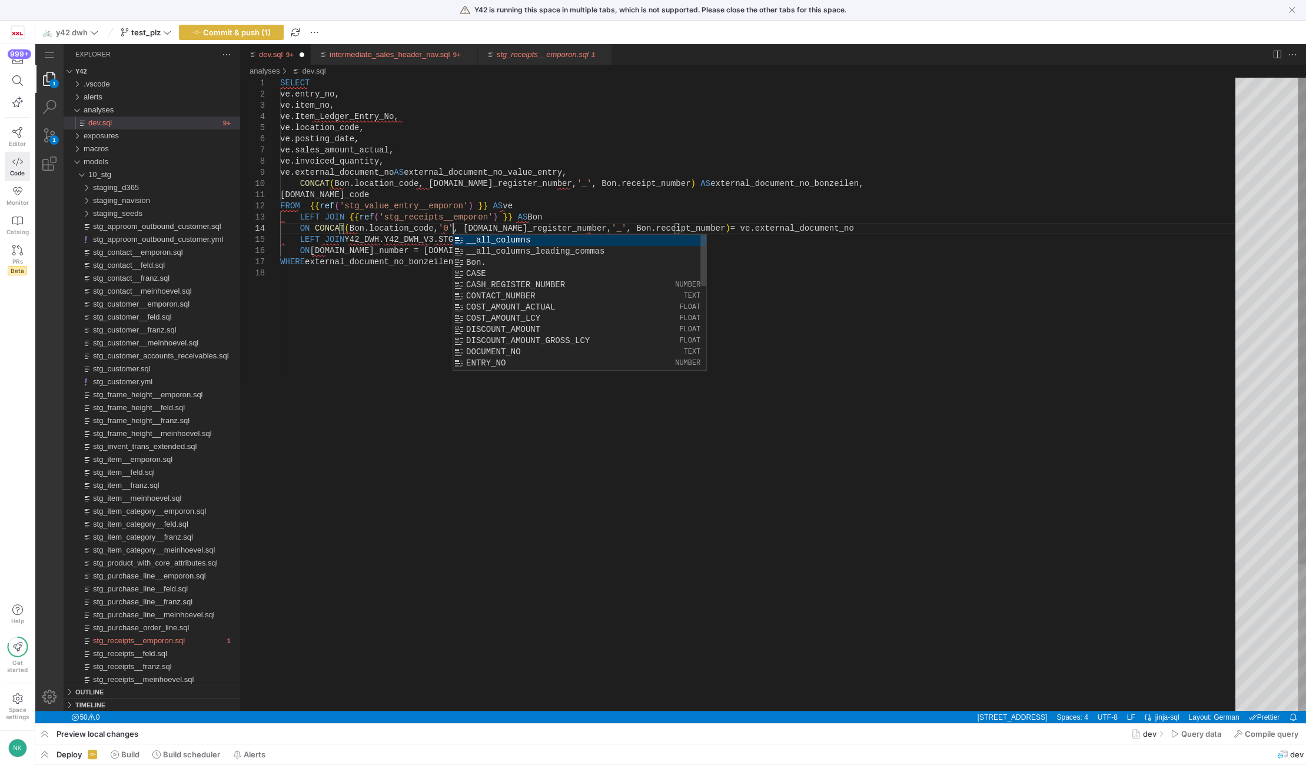
scroll to position [34, 171]
click at [330, 290] on div "SELECT ve.entry_no, ve.item_no, ve.Item_Ledger_Entry_No, ve.location_code, ve.p…" at bounding box center [762, 489] width 964 height 823
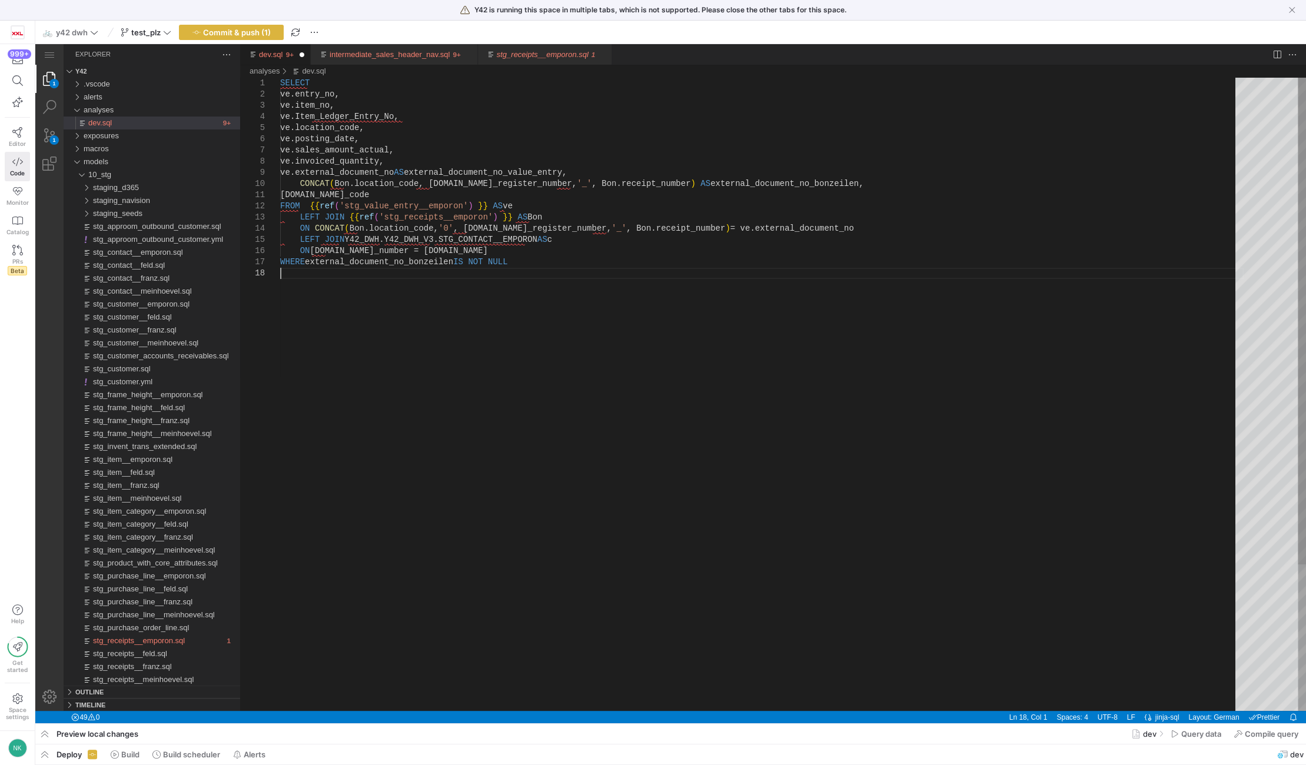
click at [454, 228] on div "SELECT ve.entry_no, ve.item_no, ve.Item_Ledger_Entry_No, ve.location_code, ve.p…" at bounding box center [762, 489] width 964 height 823
click at [424, 245] on div "SELECT ve.entry_no, ve.item_no, ve.Item_Ledger_Entry_No, ve.location_code, ve.p…" at bounding box center [762, 489] width 964 height 823
drag, startPoint x: 524, startPoint y: 240, endPoint x: 346, endPoint y: 245, distance: 179.0
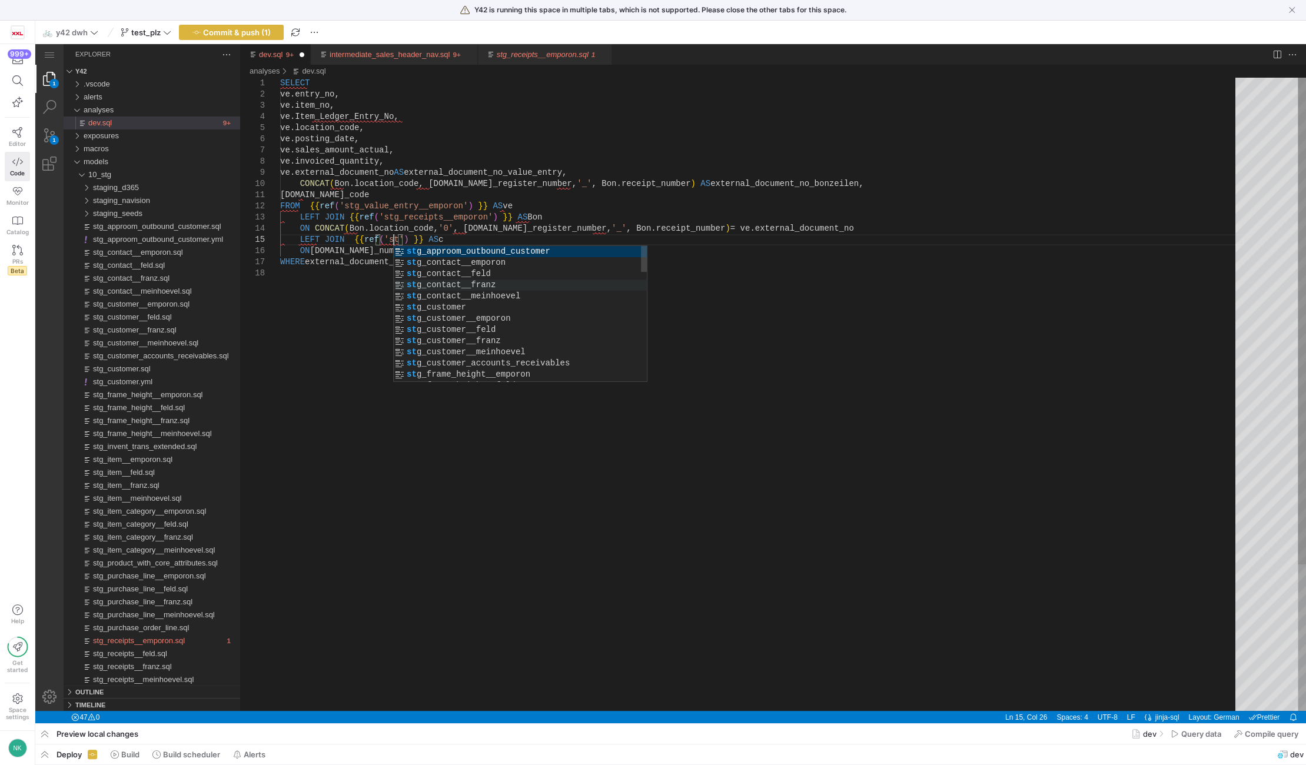
scroll to position [45, 117]
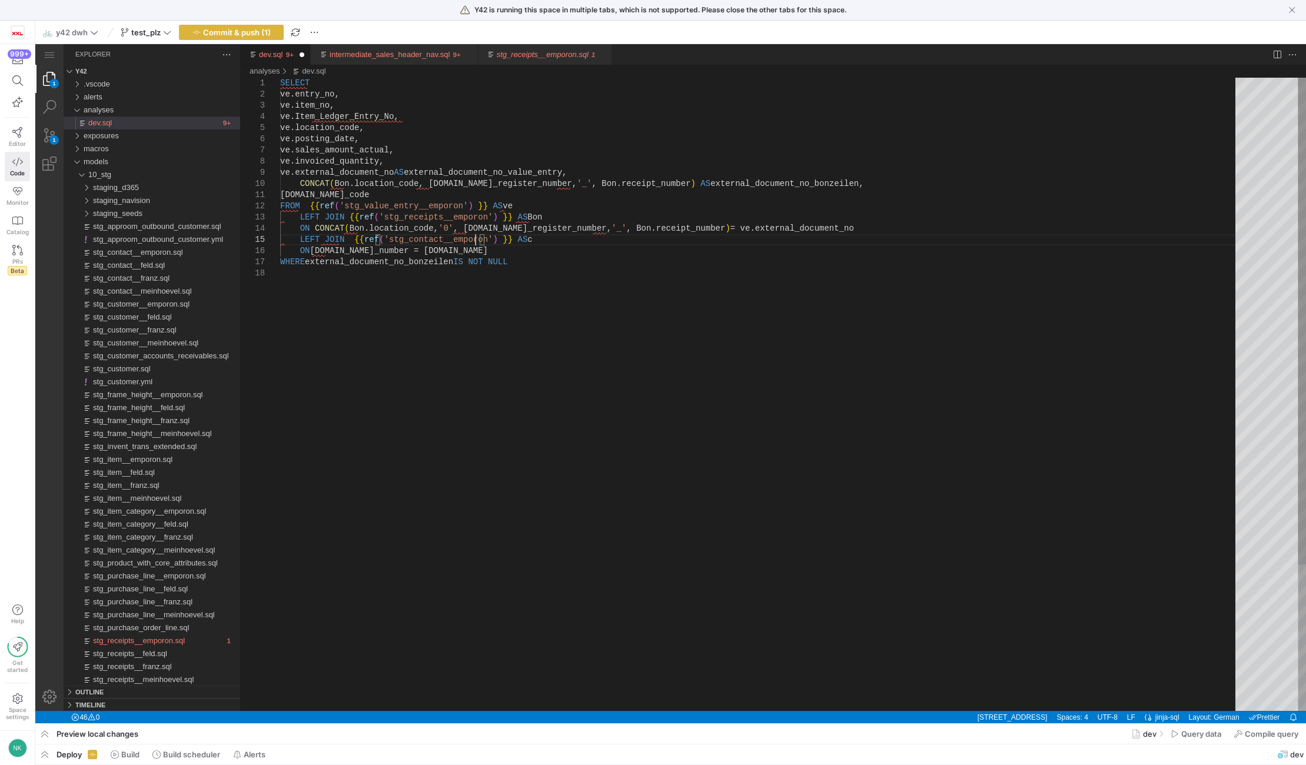
click at [464, 257] on div "SELECT ve.entry_no, ve.item_no, ve.Item_Ledger_Entry_No, ve.location_code, ve.p…" at bounding box center [762, 489] width 964 height 823
click at [519, 258] on div "SELECT ve.entry_no, ve.item_no, ve.Item_Ledger_Entry_No, ve.location_code, ve.p…" at bounding box center [762, 489] width 964 height 823
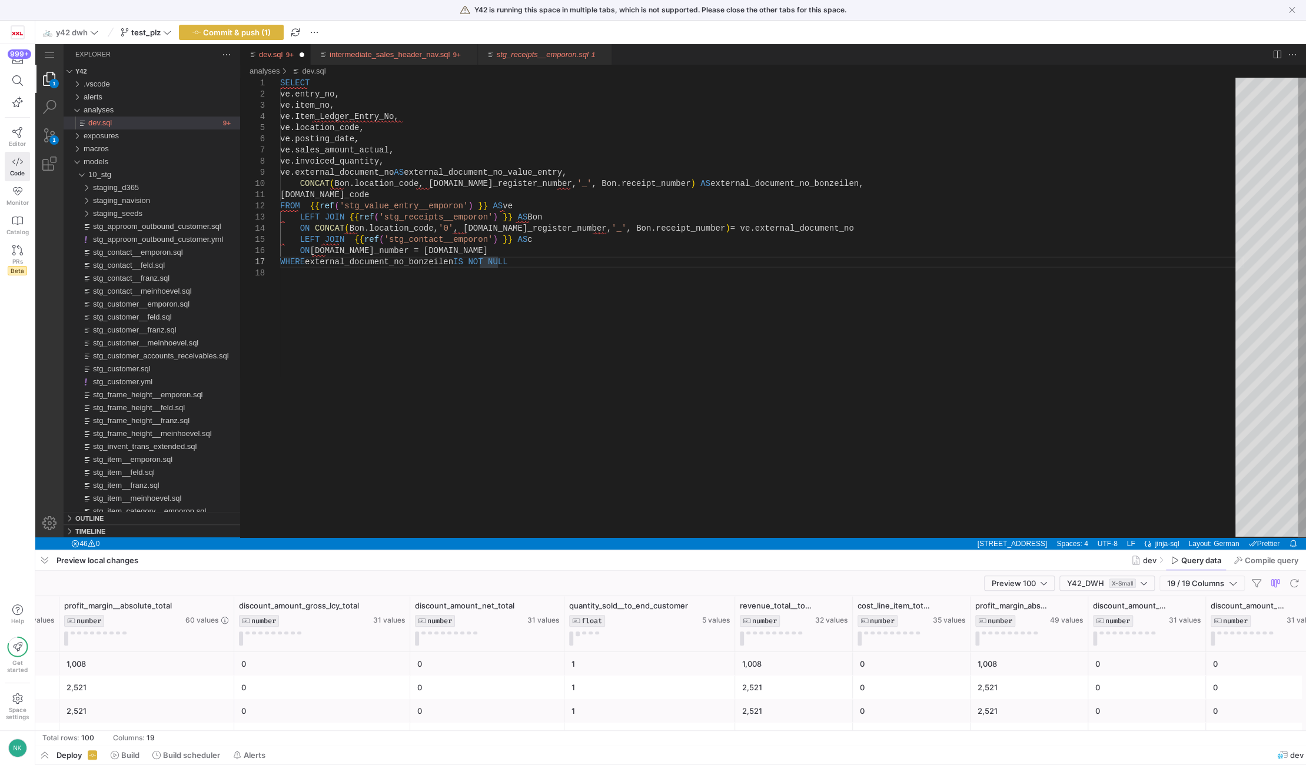
scroll to position [0, 1148]
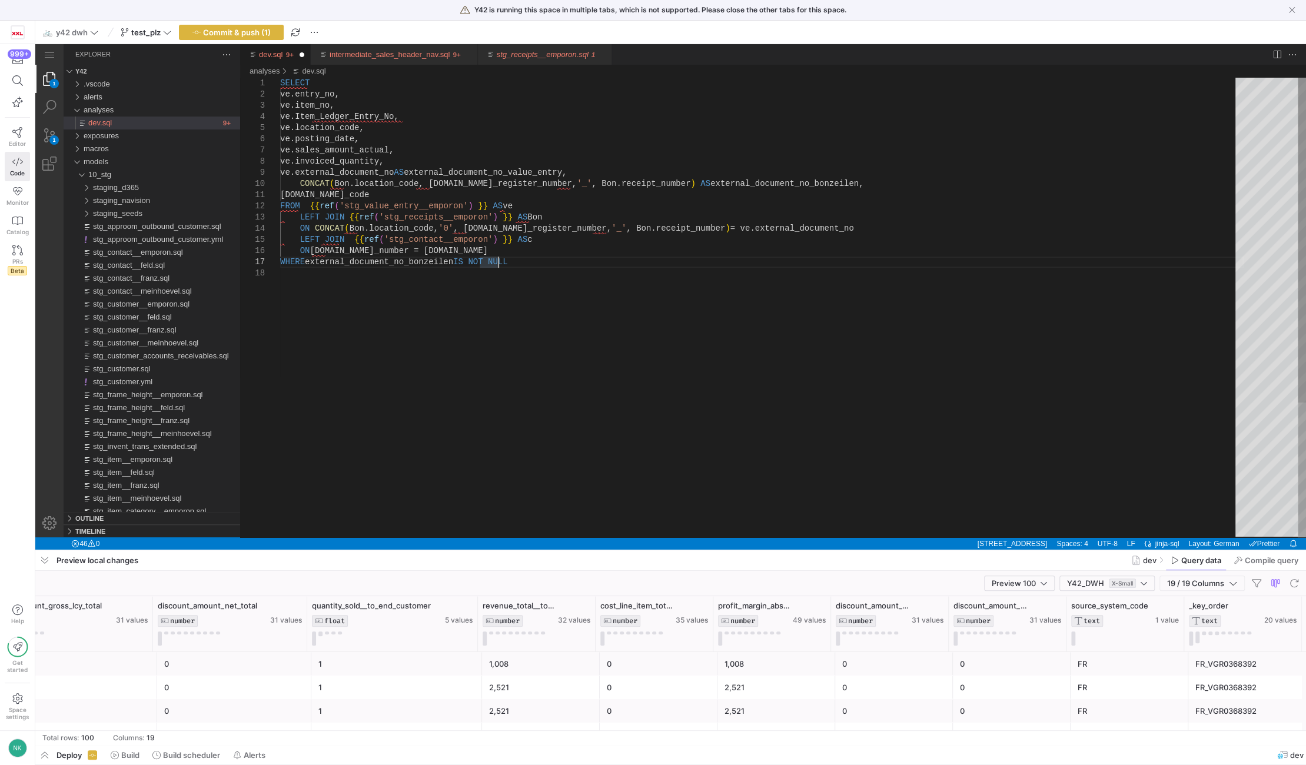
click at [512, 261] on div "SELECT ve.entry_no, ve.item_no, ve.Item_Ledger_Entry_No, ve.location_code, ve.p…" at bounding box center [762, 403] width 964 height 650
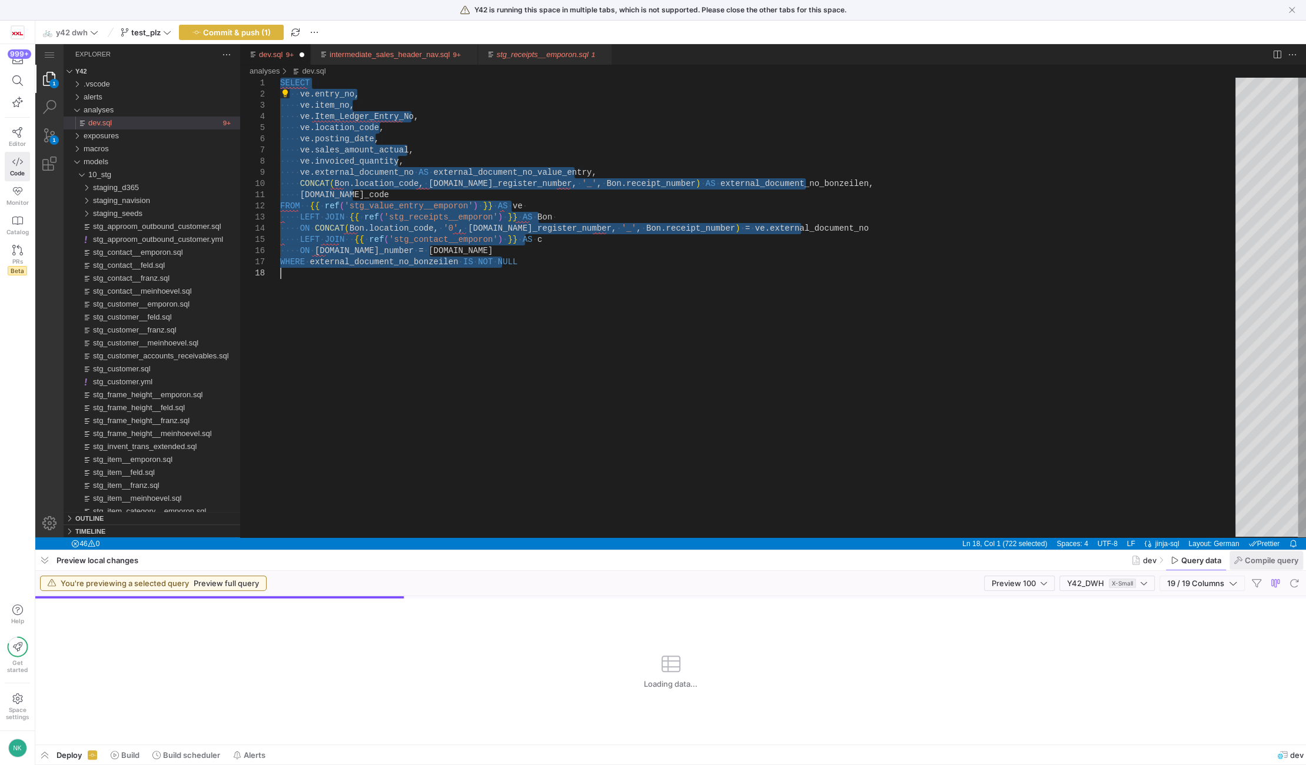
type textarea "SELECT ve.entry_no, ve.item_no, ve.Item_Ledger_Entry_No, ve.location_code, ve.p…"
click at [1253, 565] on span "Compile query" at bounding box center [1272, 560] width 54 height 9
